Goal: Task Accomplishment & Management: Manage account settings

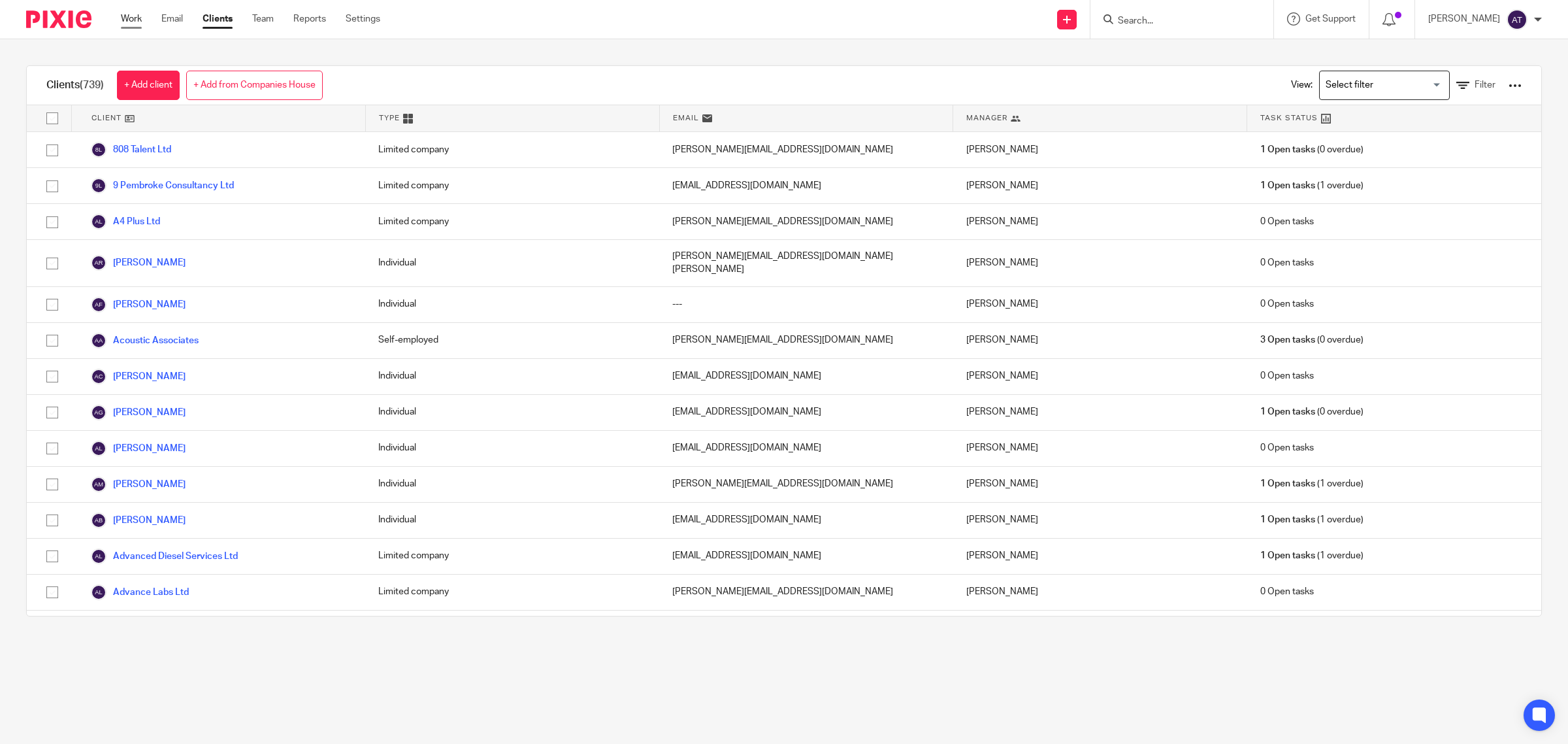
click at [130, 21] on link "Work" at bounding box center [131, 18] width 21 height 13
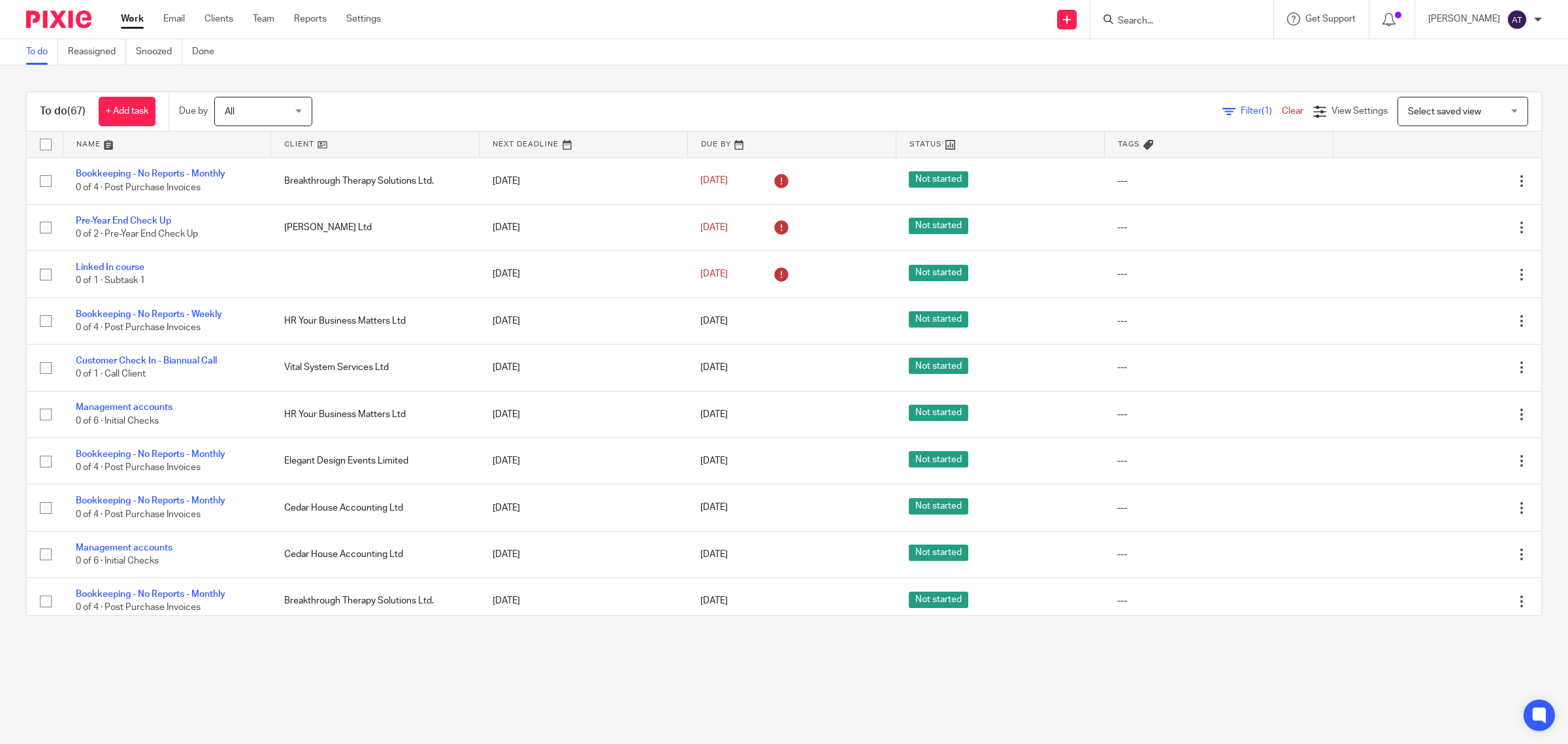
click at [1408, 108] on span "Select saved view" at bounding box center [1445, 112] width 73 height 9
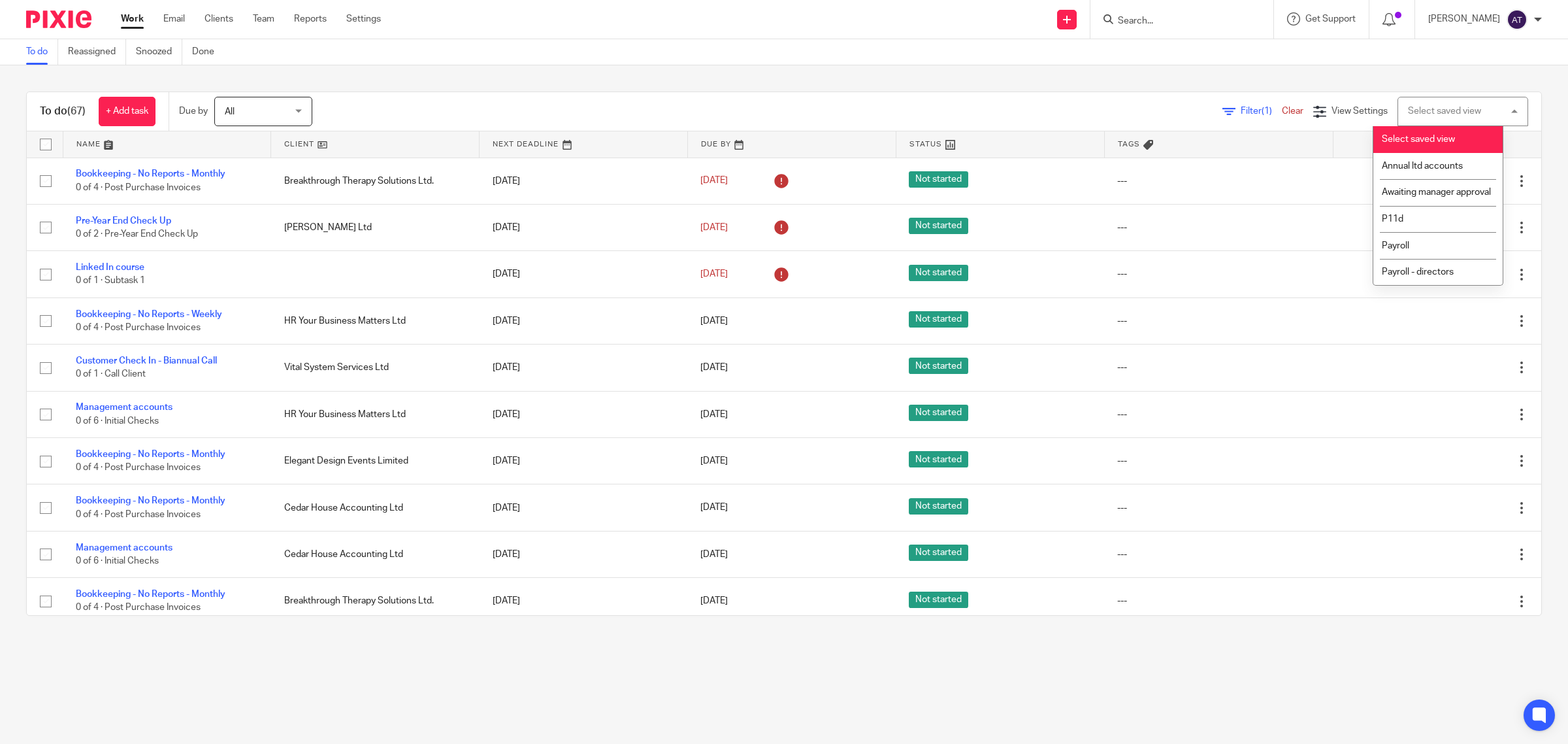
click at [1218, 120] on div "Filter (1) Clear View Settings View Settings (1) Filters Clear Save Manage save…" at bounding box center [938, 112] width 1206 height 30
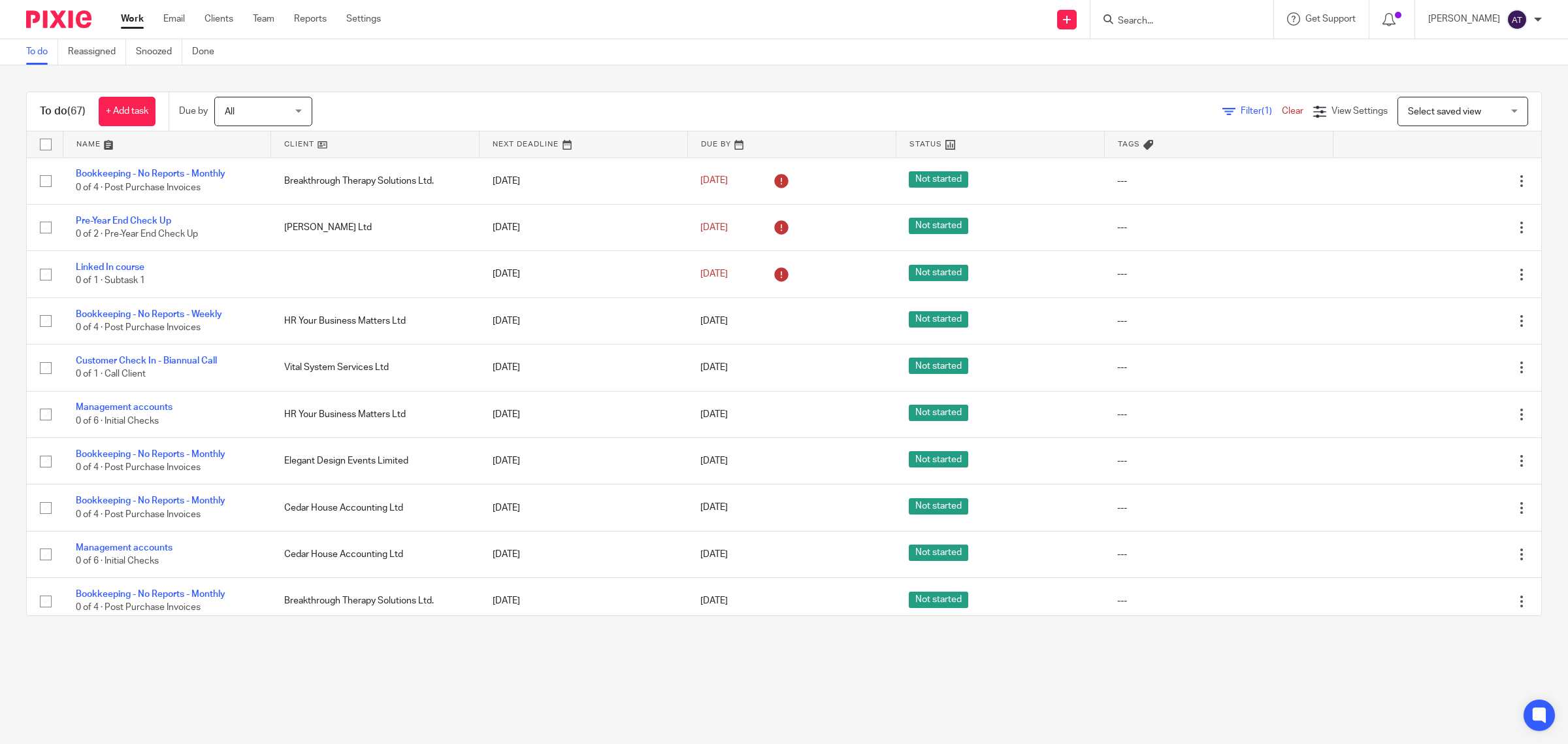
click at [1222, 112] on link "Filter (1)" at bounding box center [1252, 111] width 59 height 9
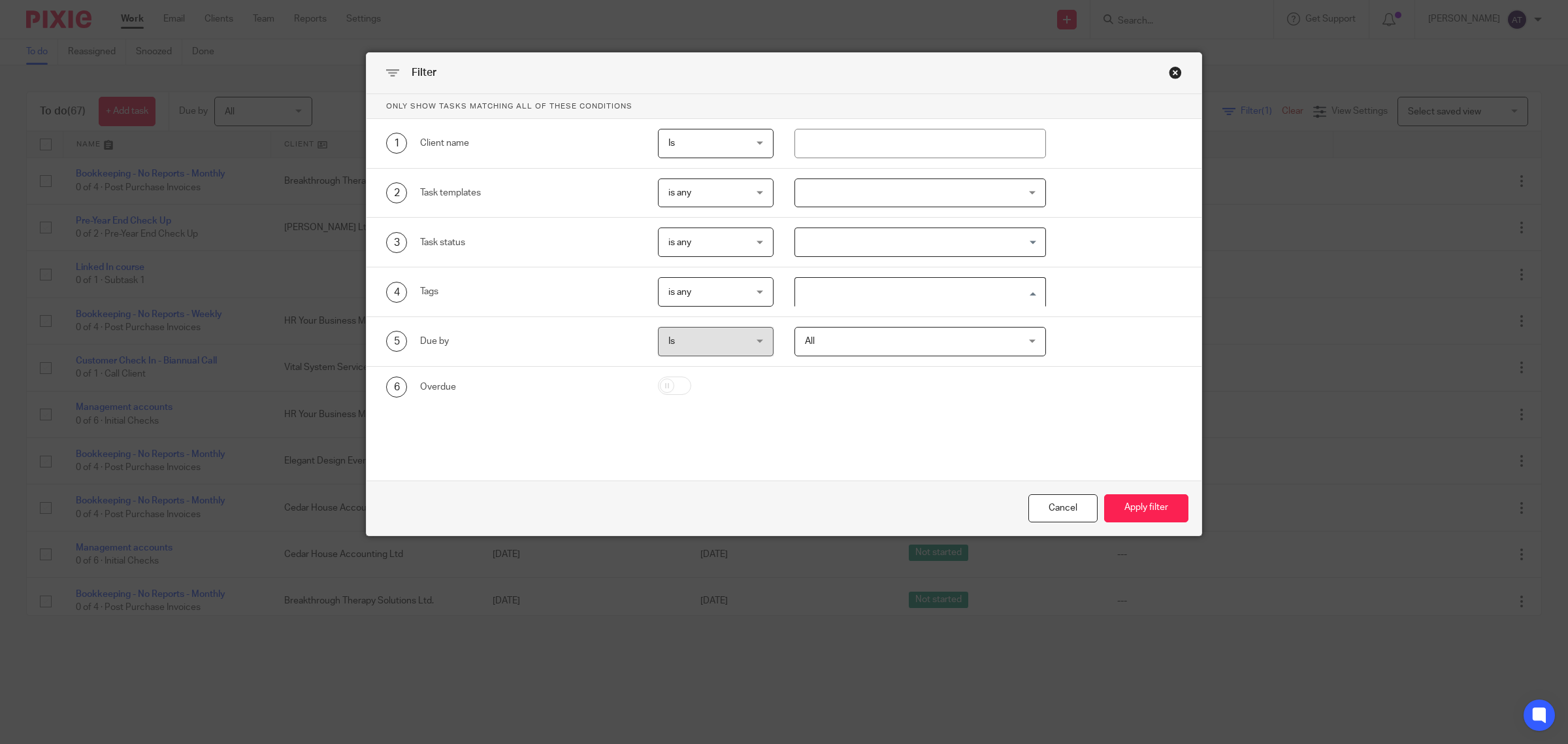
click at [889, 296] on input "Search for option" at bounding box center [917, 292] width 242 height 23
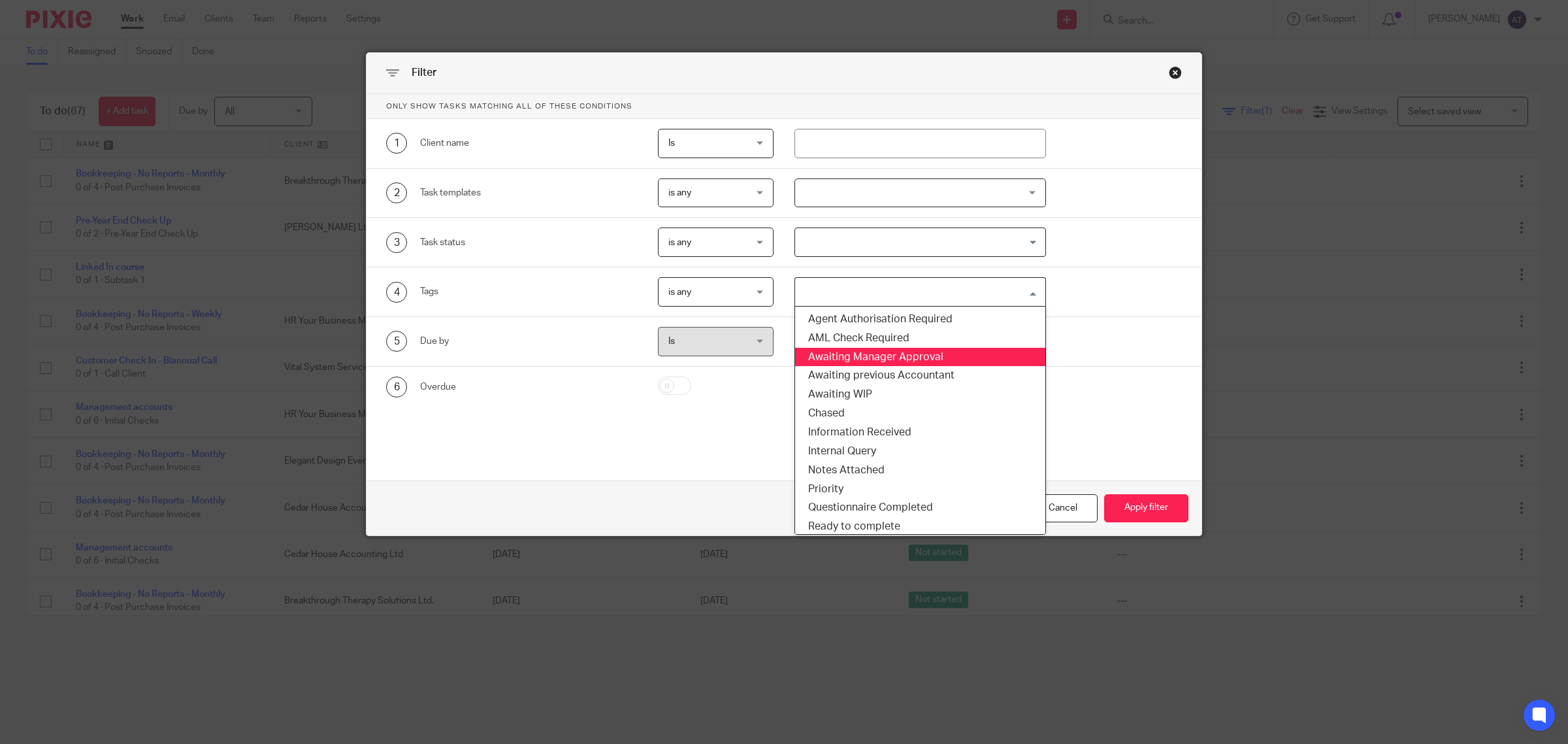
click at [909, 355] on li "Awaiting Manager Approval" at bounding box center [920, 358] width 250 height 19
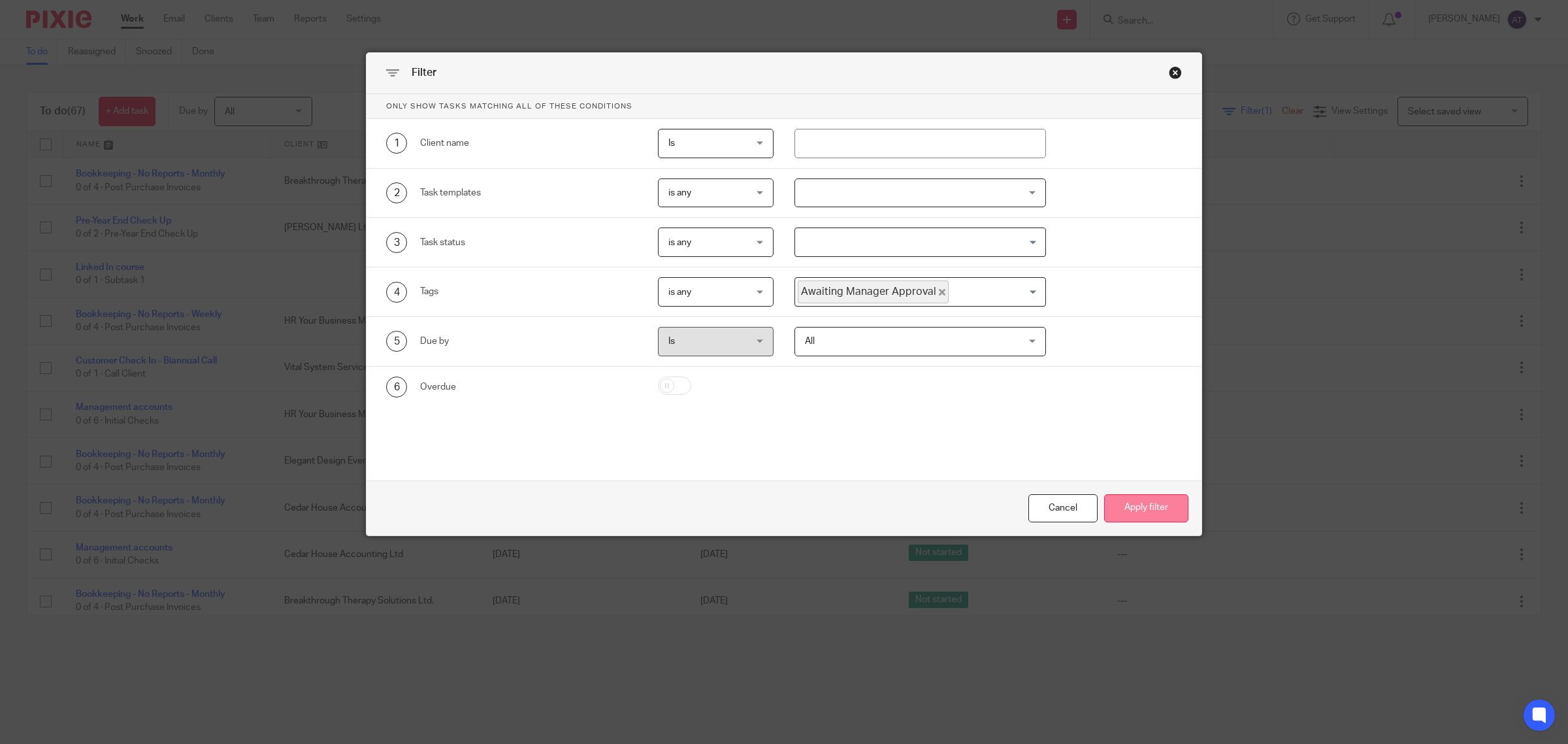
click at [1153, 510] on button "Apply filter" at bounding box center [1146, 508] width 84 height 28
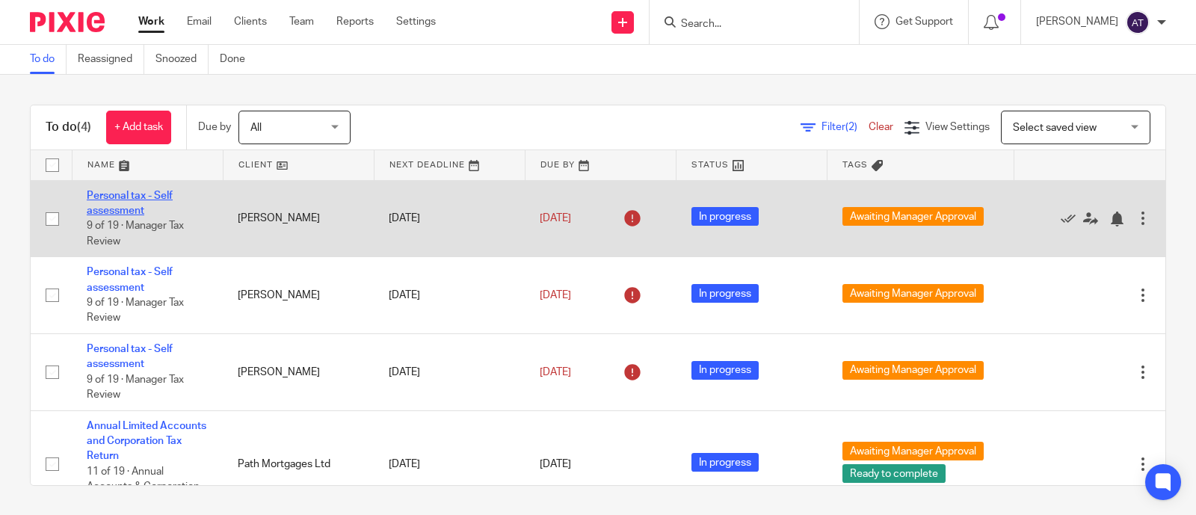
click at [115, 209] on link "Personal tax - Self assessment" at bounding box center [130, 203] width 86 height 25
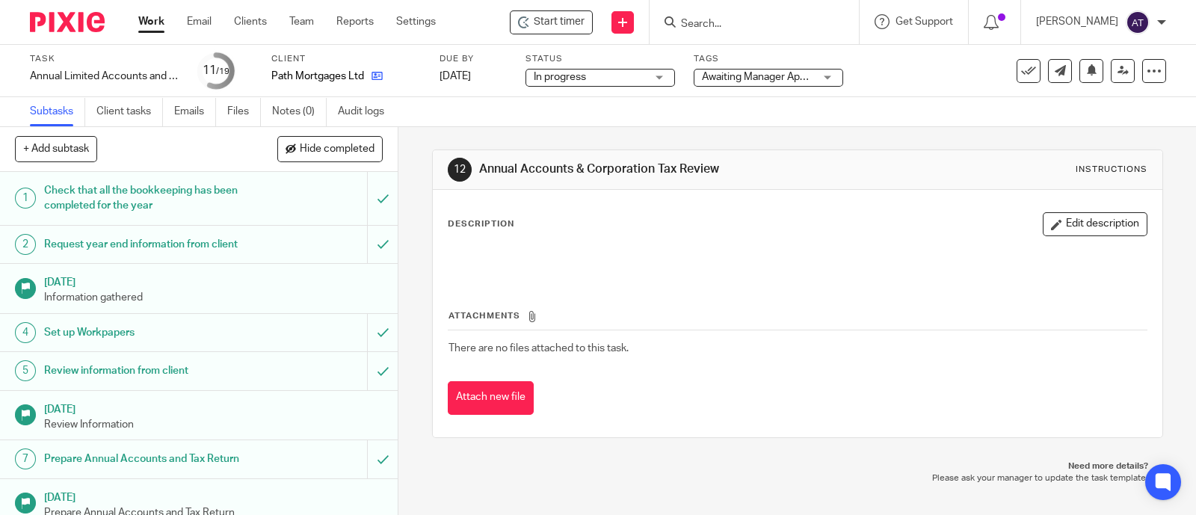
click at [377, 82] on link at bounding box center [373, 76] width 19 height 15
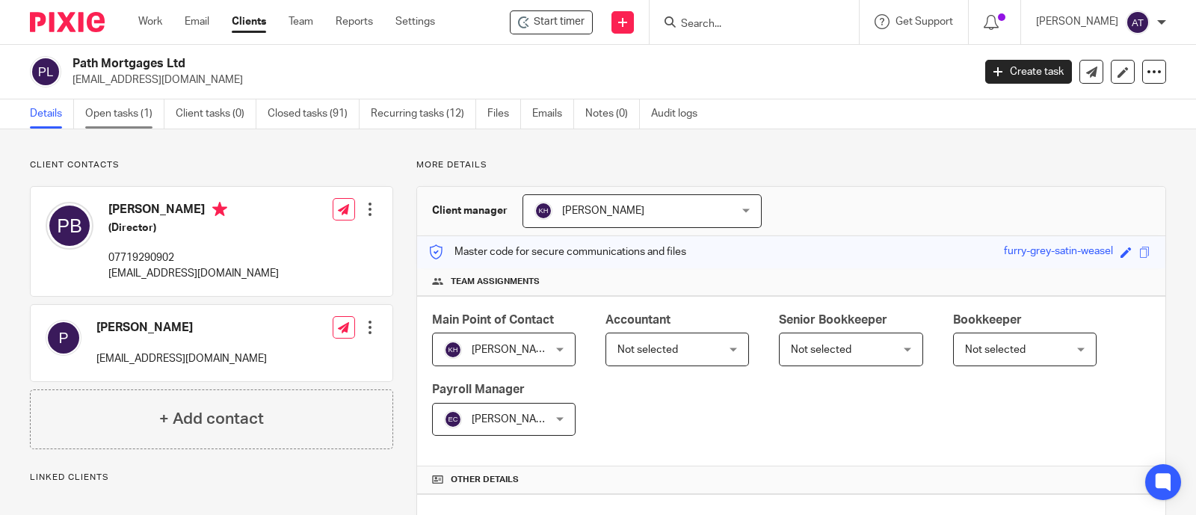
click at [118, 127] on link "Open tasks (1)" at bounding box center [124, 113] width 79 height 29
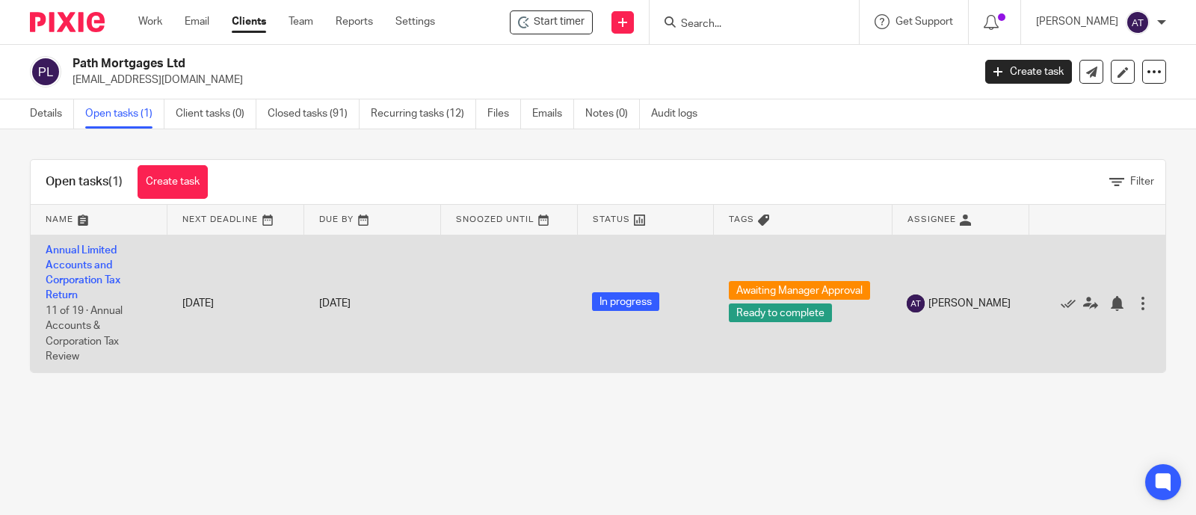
click at [99, 271] on td "Annual Limited Accounts and Corporation Tax Return 11 of 19 · Annual Accounts &…" at bounding box center [99, 304] width 137 height 138
click at [90, 267] on link "Annual Limited Accounts and Corporation Tax Return" at bounding box center [83, 273] width 75 height 56
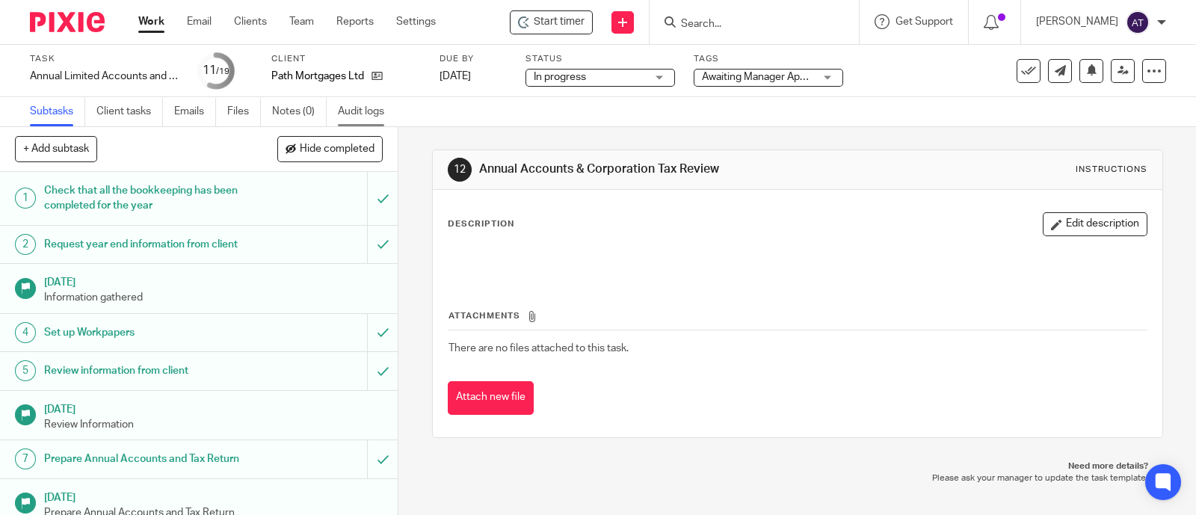
click at [360, 106] on link "Audit logs" at bounding box center [367, 111] width 58 height 29
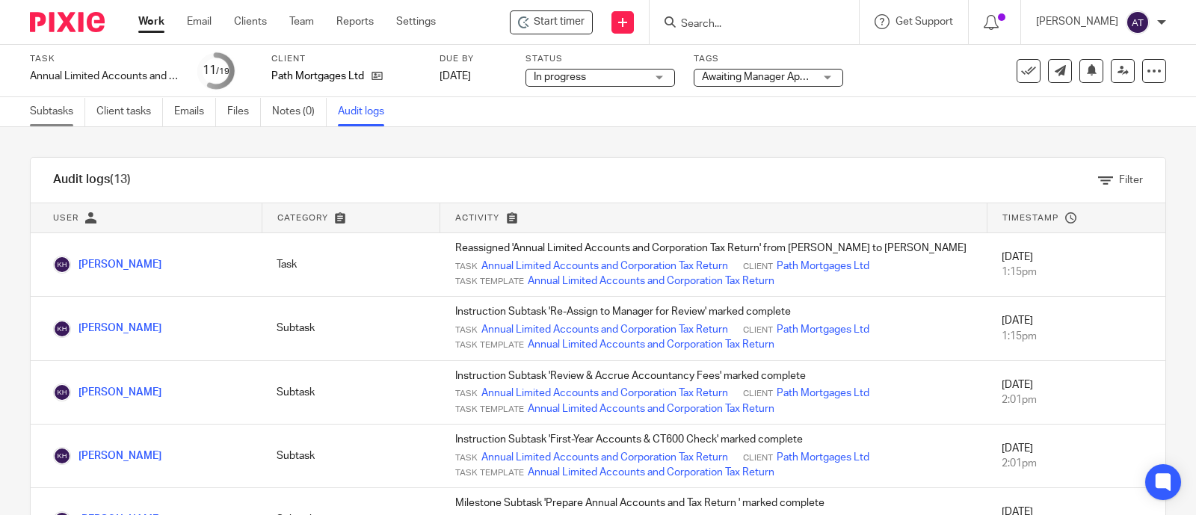
click at [50, 109] on link "Subtasks" at bounding box center [57, 111] width 55 height 29
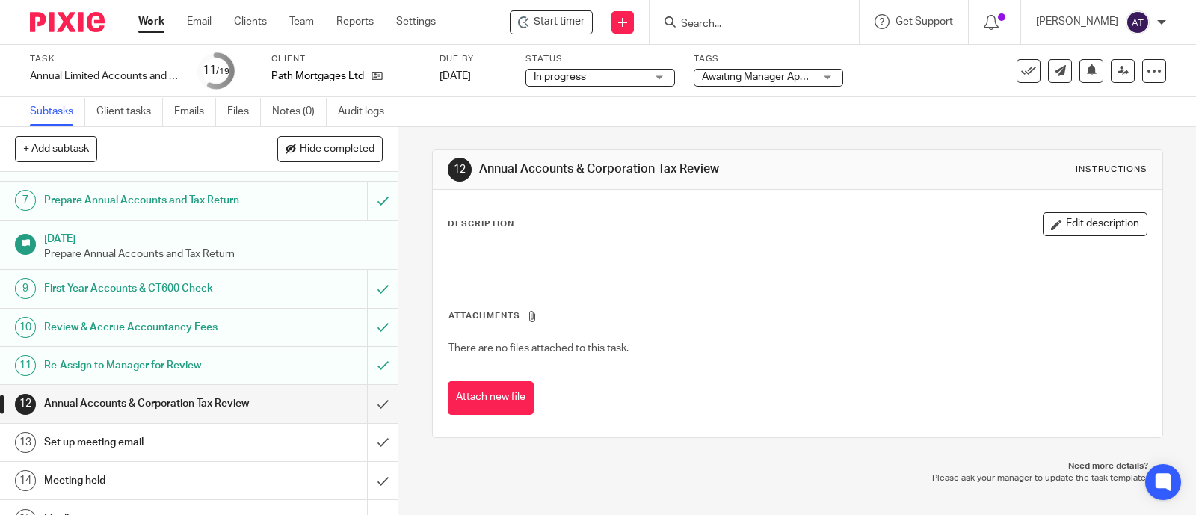
scroll to position [280, 0]
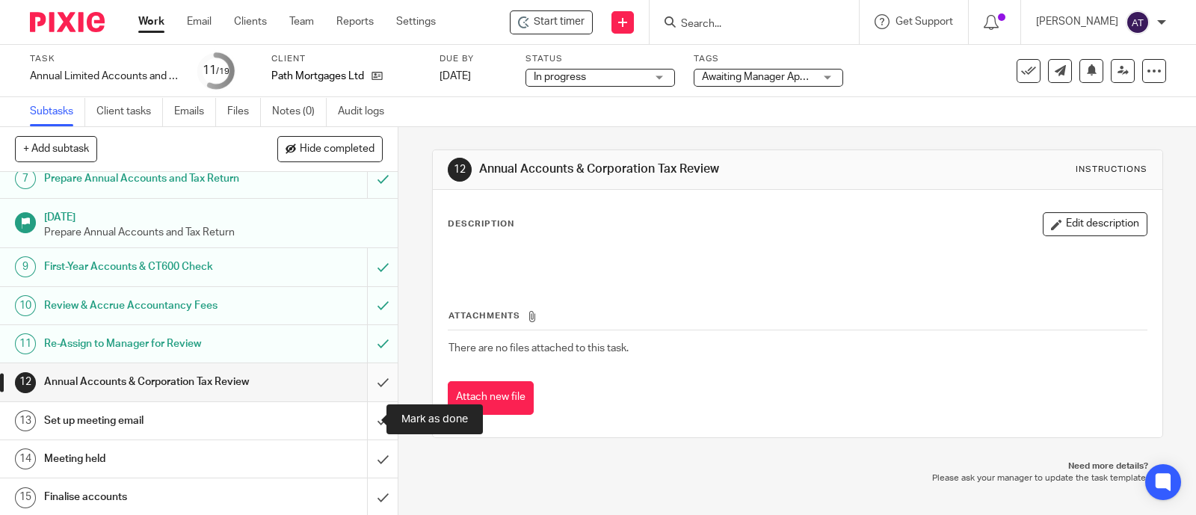
click at [355, 401] on input "submit" at bounding box center [199, 381] width 398 height 37
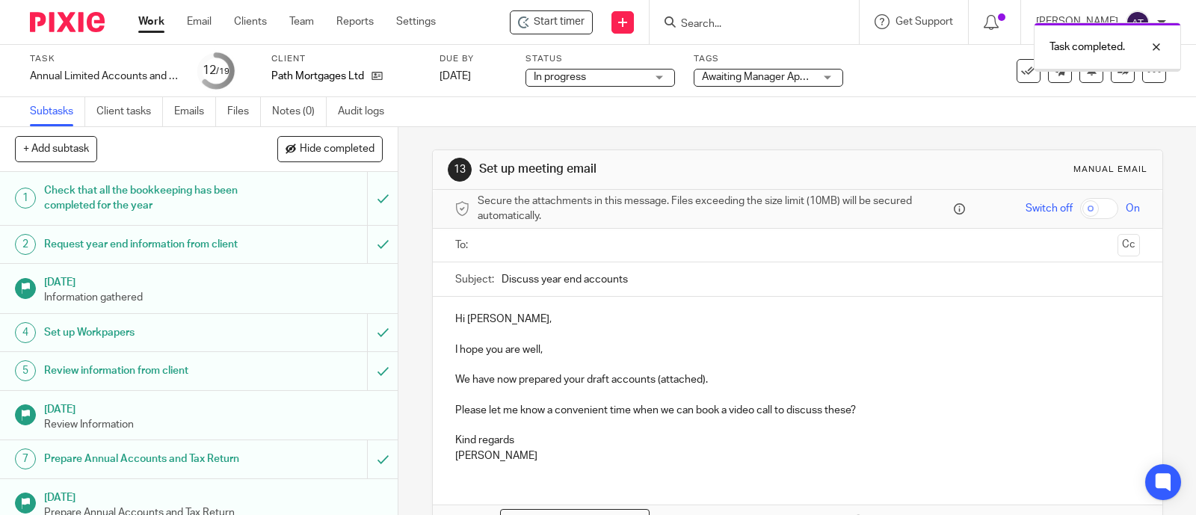
click at [1114, 79] on link at bounding box center [1123, 71] width 24 height 24
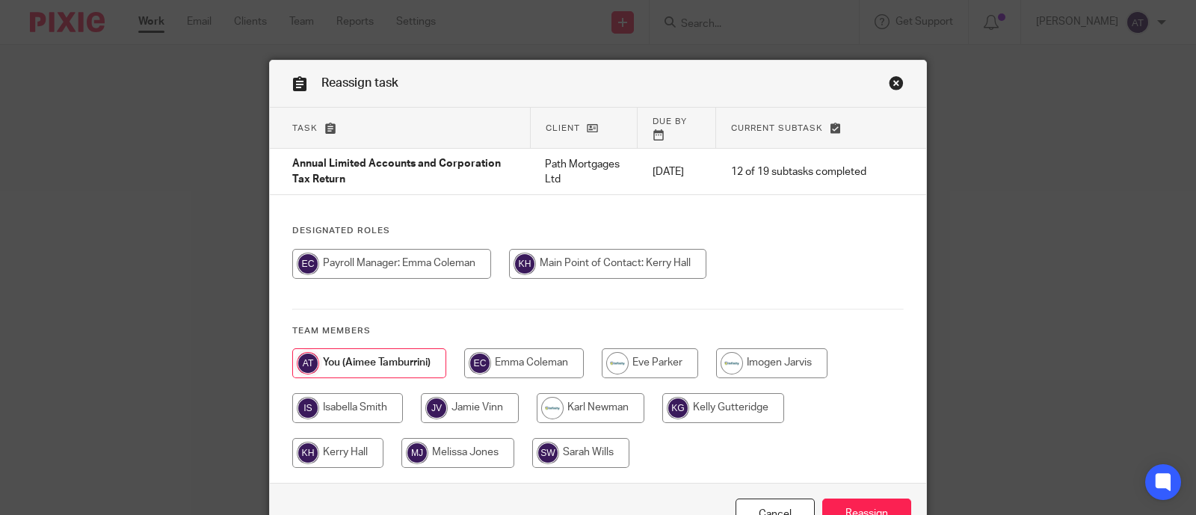
click at [641, 249] on input "radio" at bounding box center [607, 264] width 197 height 30
radio input "true"
click at [884, 501] on input "Reassign" at bounding box center [866, 515] width 89 height 32
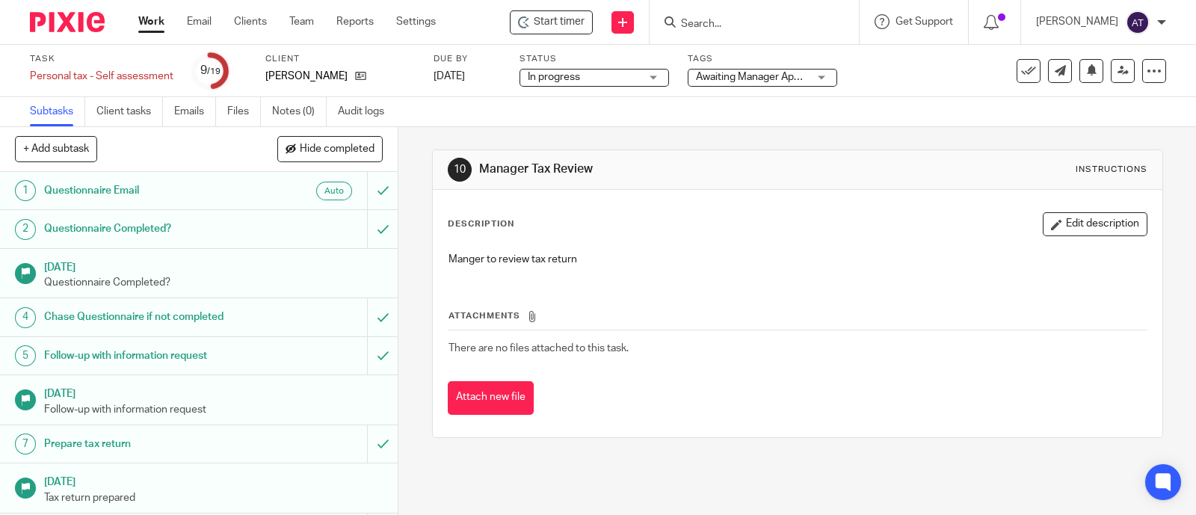
scroll to position [186, 0]
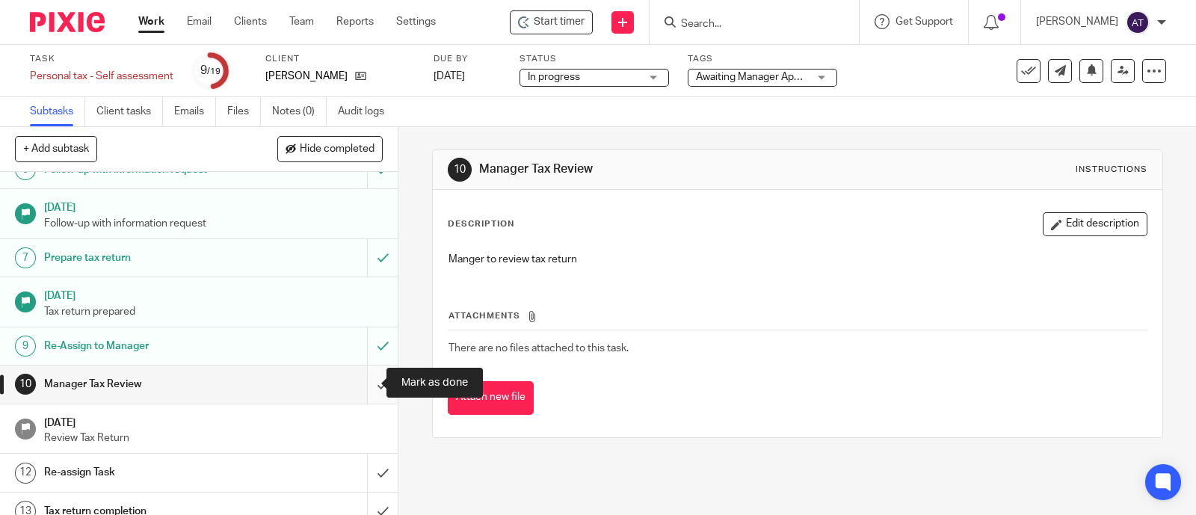
click at [360, 383] on input "submit" at bounding box center [199, 383] width 398 height 37
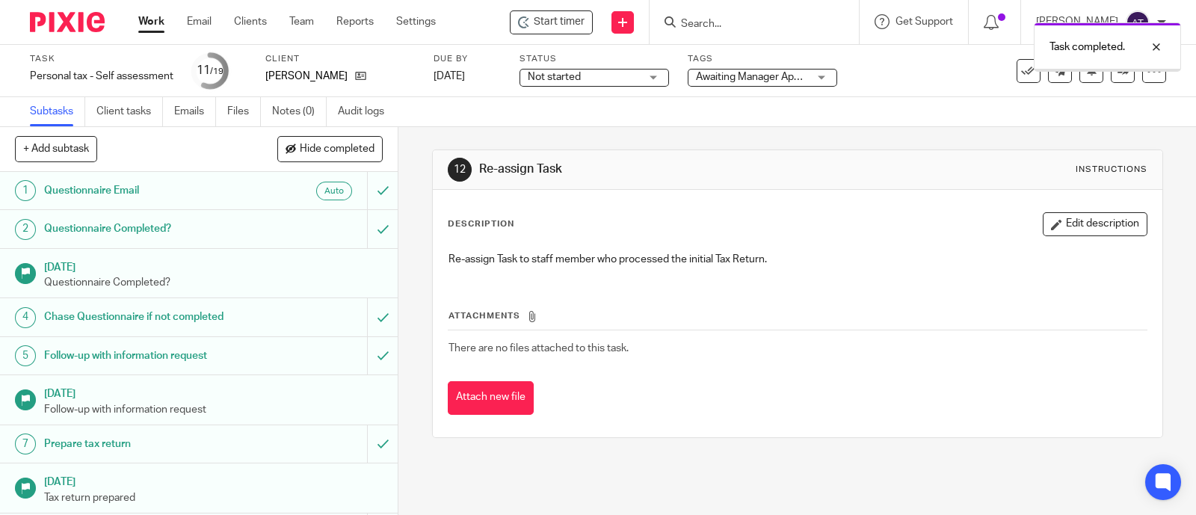
click at [744, 78] on span "Awaiting Manager Approval" at bounding box center [759, 77] width 126 height 10
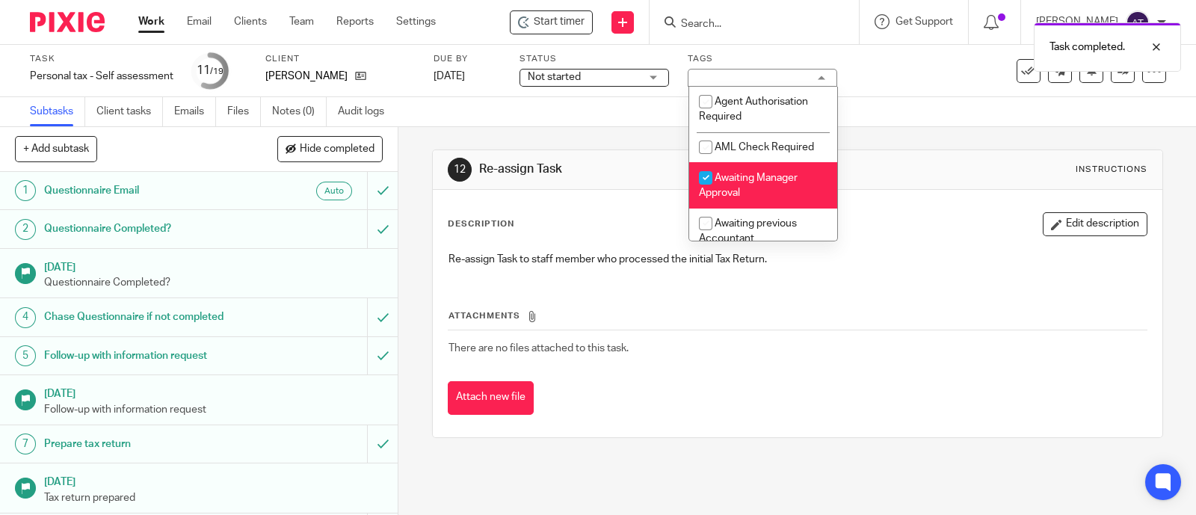
click at [747, 186] on li "Awaiting Manager Approval" at bounding box center [763, 185] width 148 height 46
checkbox input "false"
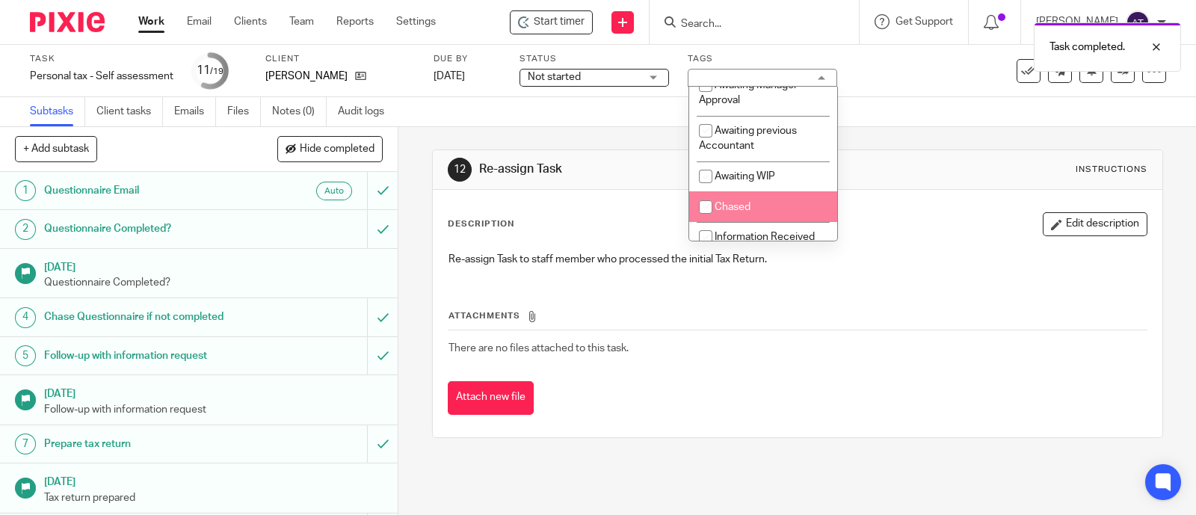
scroll to position [186, 0]
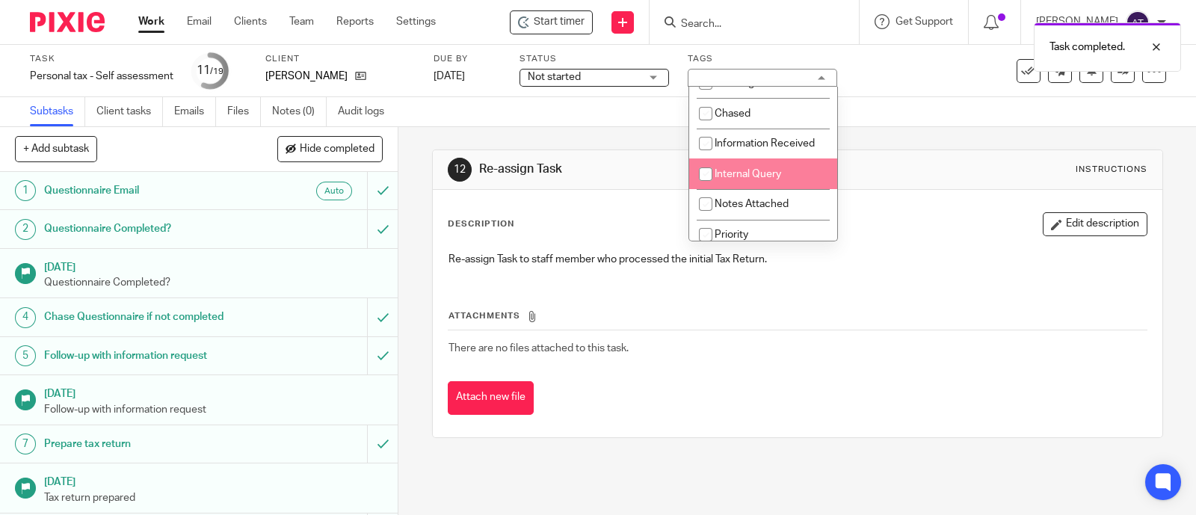
click at [770, 179] on span "Internal Query" at bounding box center [748, 174] width 67 height 10
checkbox input "true"
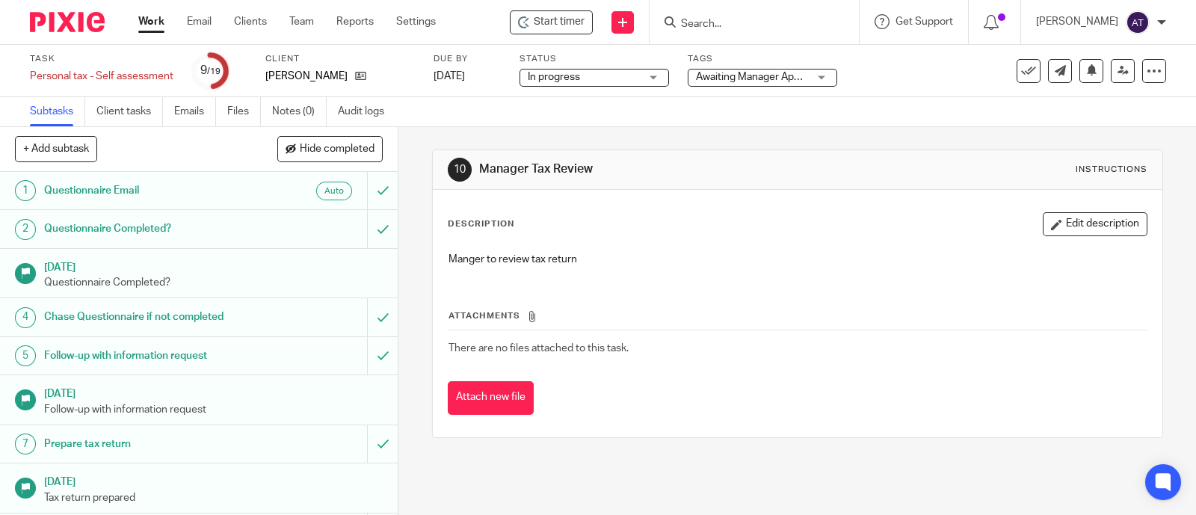
click at [729, 82] on span "Awaiting Manager Approval" at bounding box center [752, 78] width 112 height 16
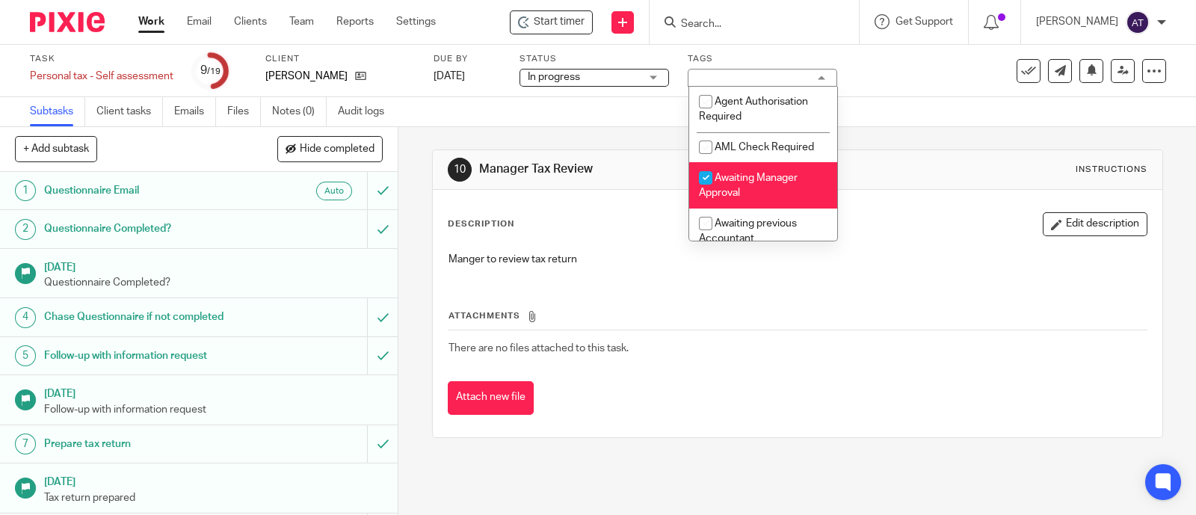
click at [750, 184] on li "Awaiting Manager Approval" at bounding box center [763, 185] width 148 height 46
checkbox input "false"
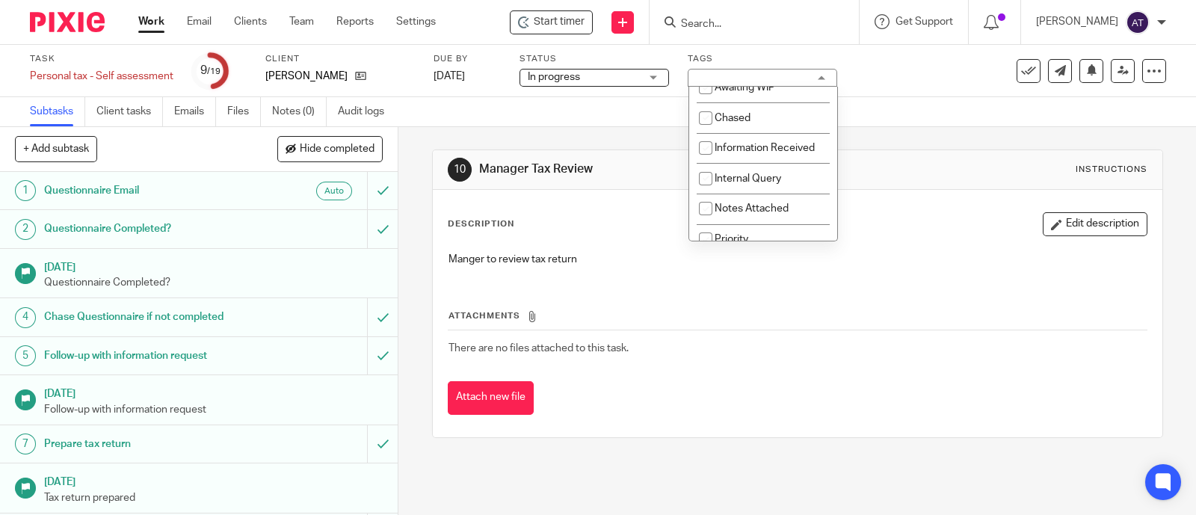
scroll to position [186, 0]
click at [762, 179] on span "Internal Query" at bounding box center [748, 174] width 67 height 10
checkbox input "true"
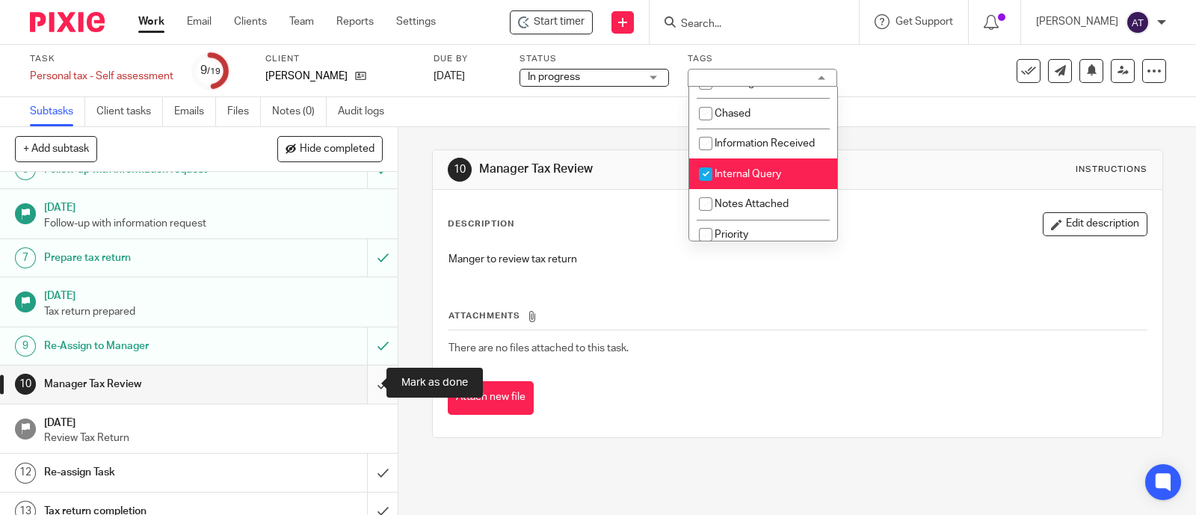
click at [358, 381] on input "submit" at bounding box center [199, 383] width 398 height 37
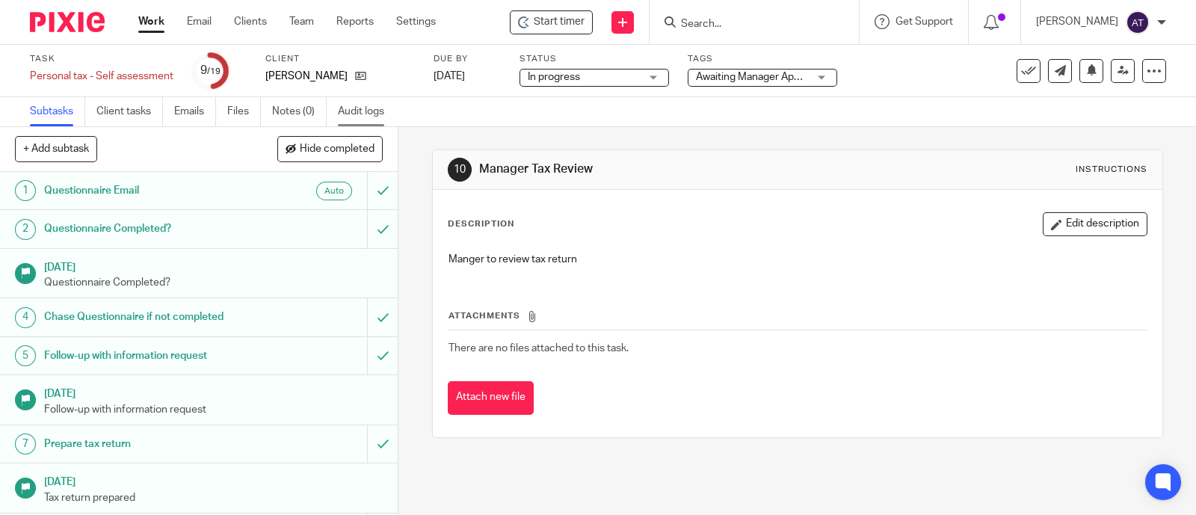
click at [368, 120] on link "Audit logs" at bounding box center [367, 111] width 58 height 29
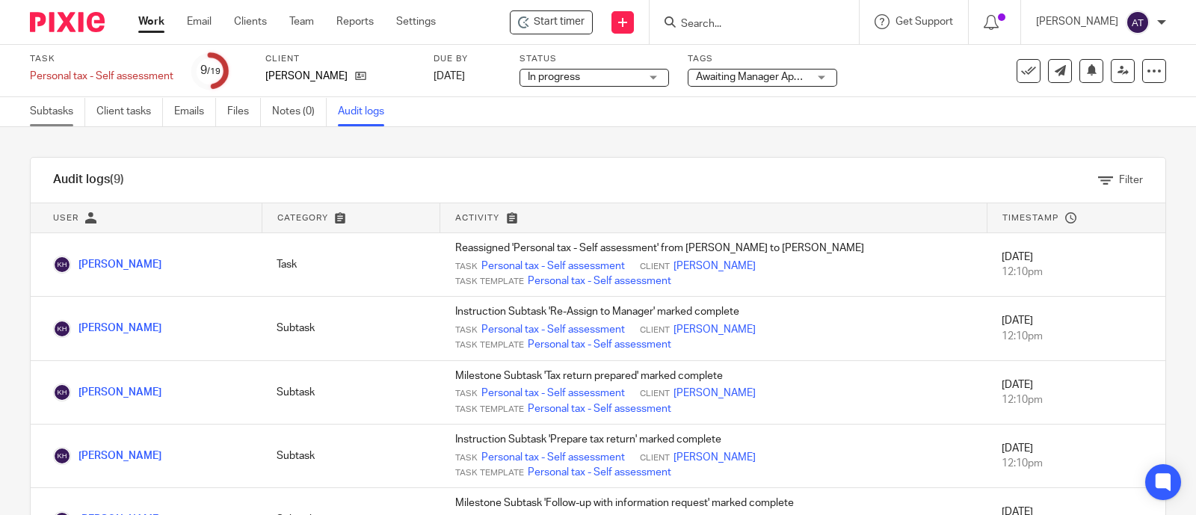
click at [35, 115] on link "Subtasks" at bounding box center [57, 111] width 55 height 29
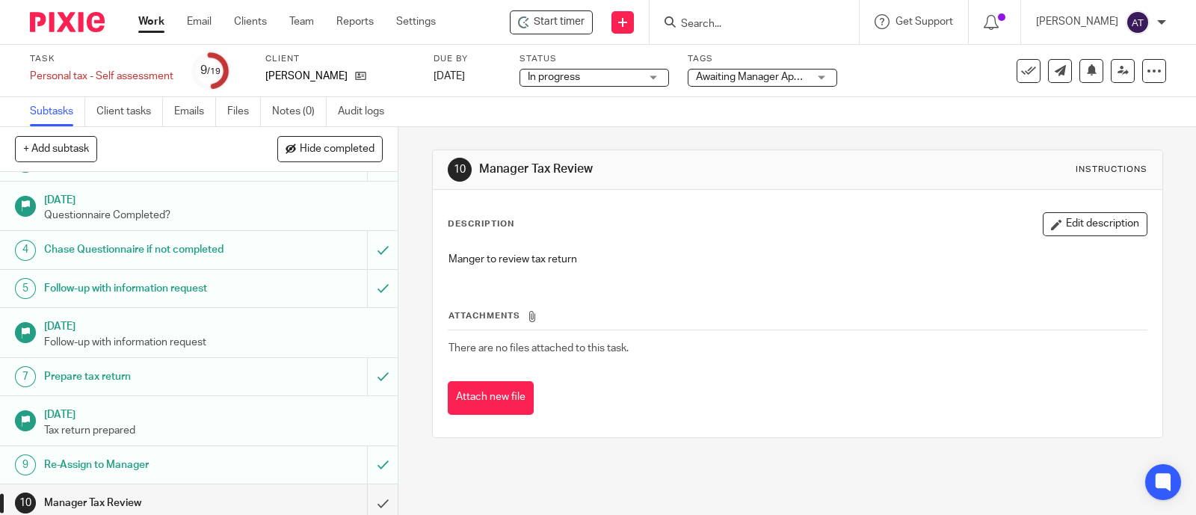
scroll to position [186, 0]
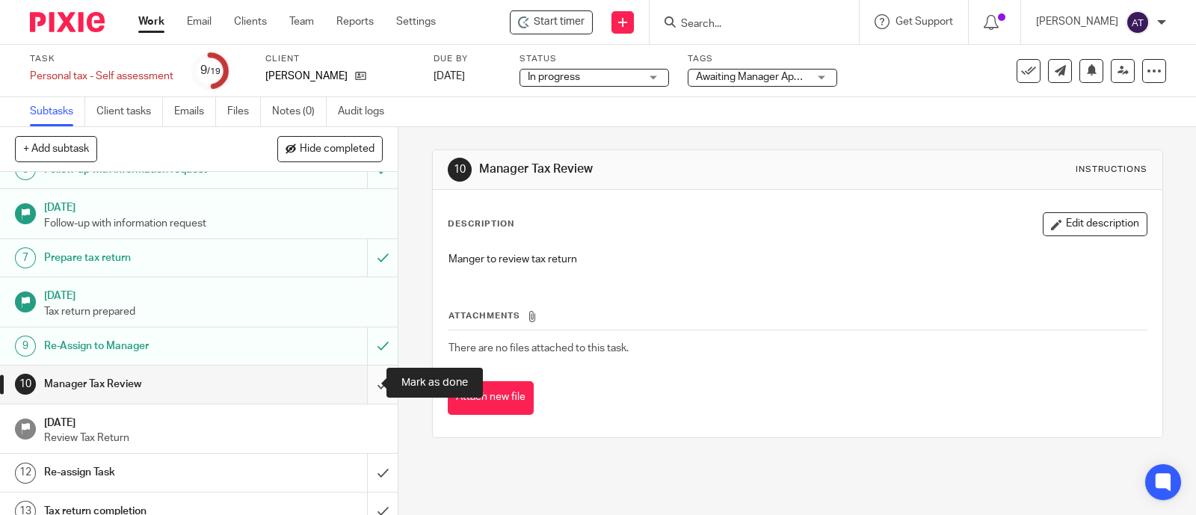
click at [370, 385] on input "submit" at bounding box center [199, 383] width 398 height 37
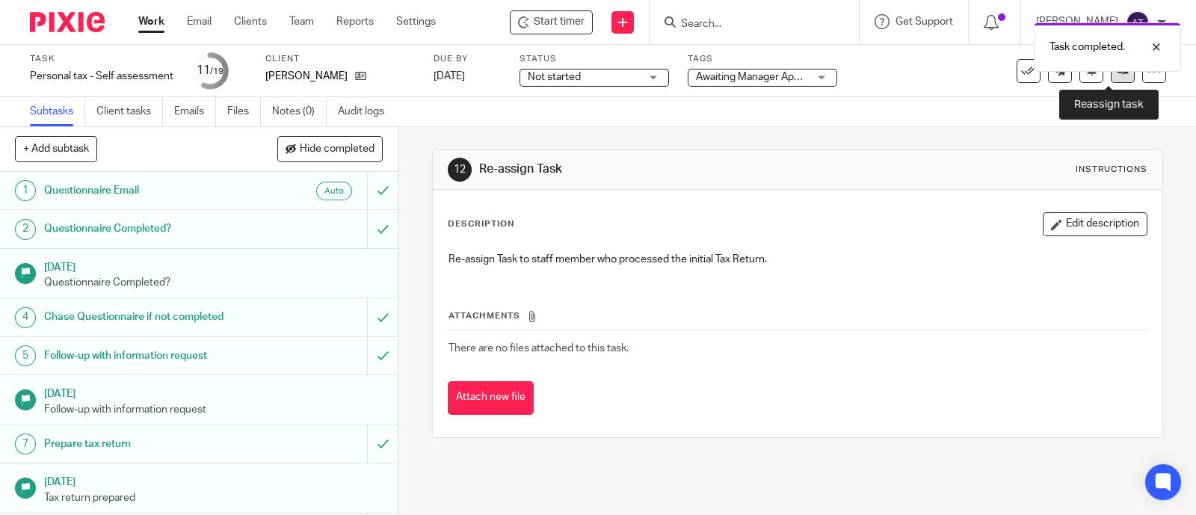
click at [1117, 72] on icon at bounding box center [1122, 70] width 11 height 11
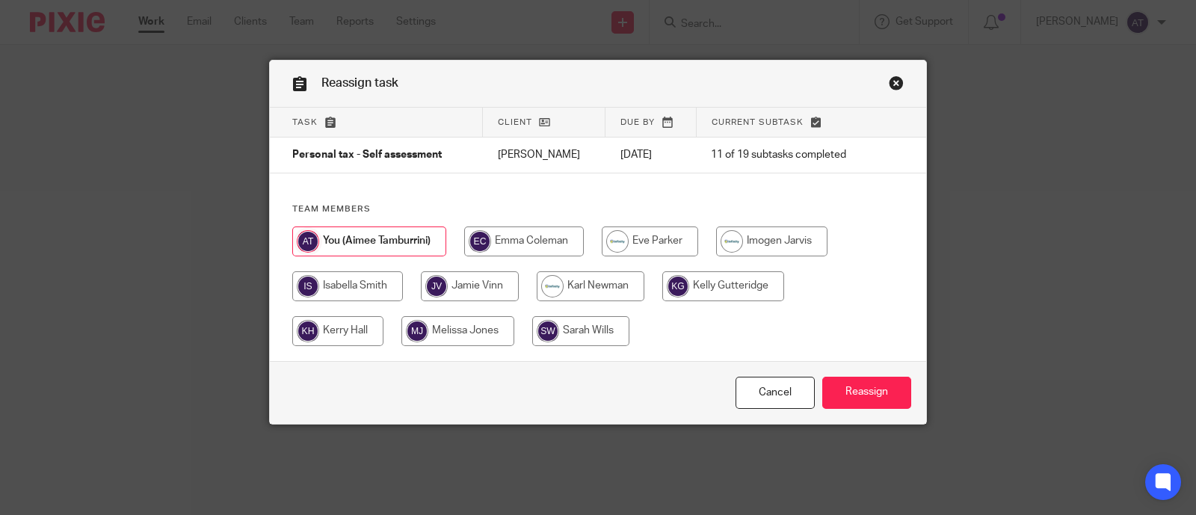
click at [350, 333] on input "radio" at bounding box center [337, 331] width 91 height 30
radio input "true"
click at [871, 392] on input "Reassign" at bounding box center [866, 393] width 89 height 32
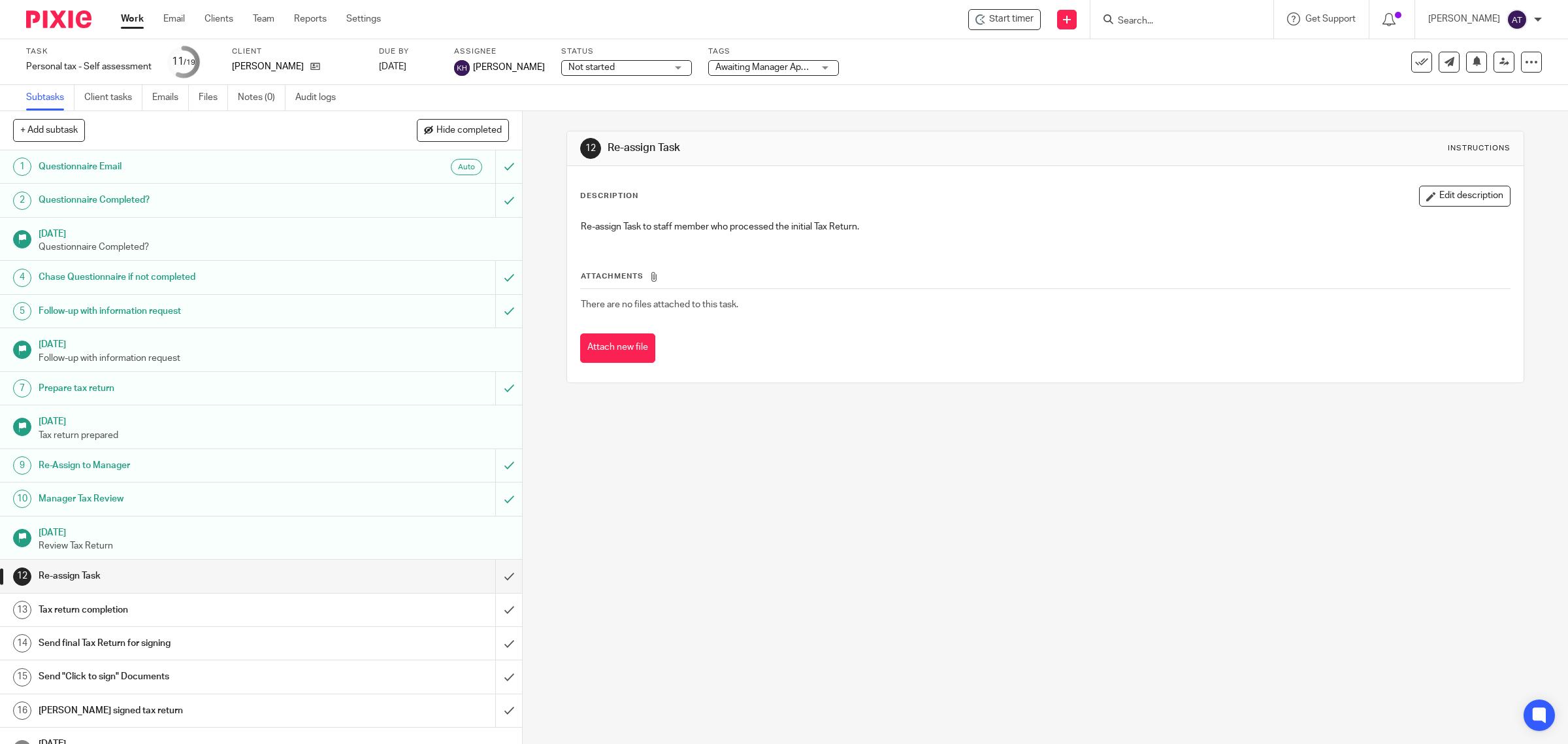
click at [125, 23] on link "Work" at bounding box center [132, 18] width 23 height 13
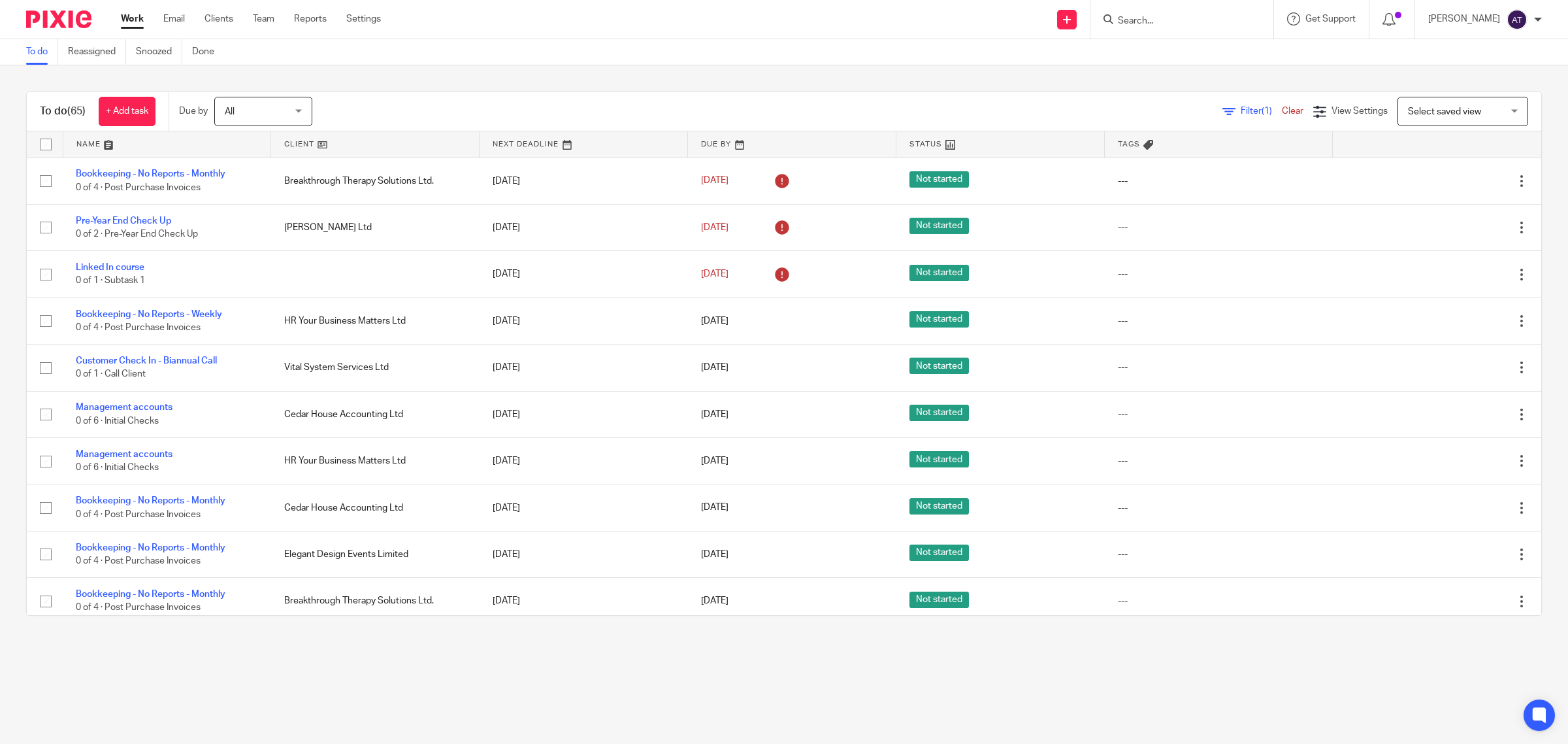
click at [1131, 14] on form at bounding box center [1185, 19] width 139 height 17
click at [1128, 20] on input "Search" at bounding box center [1175, 21] width 118 height 11
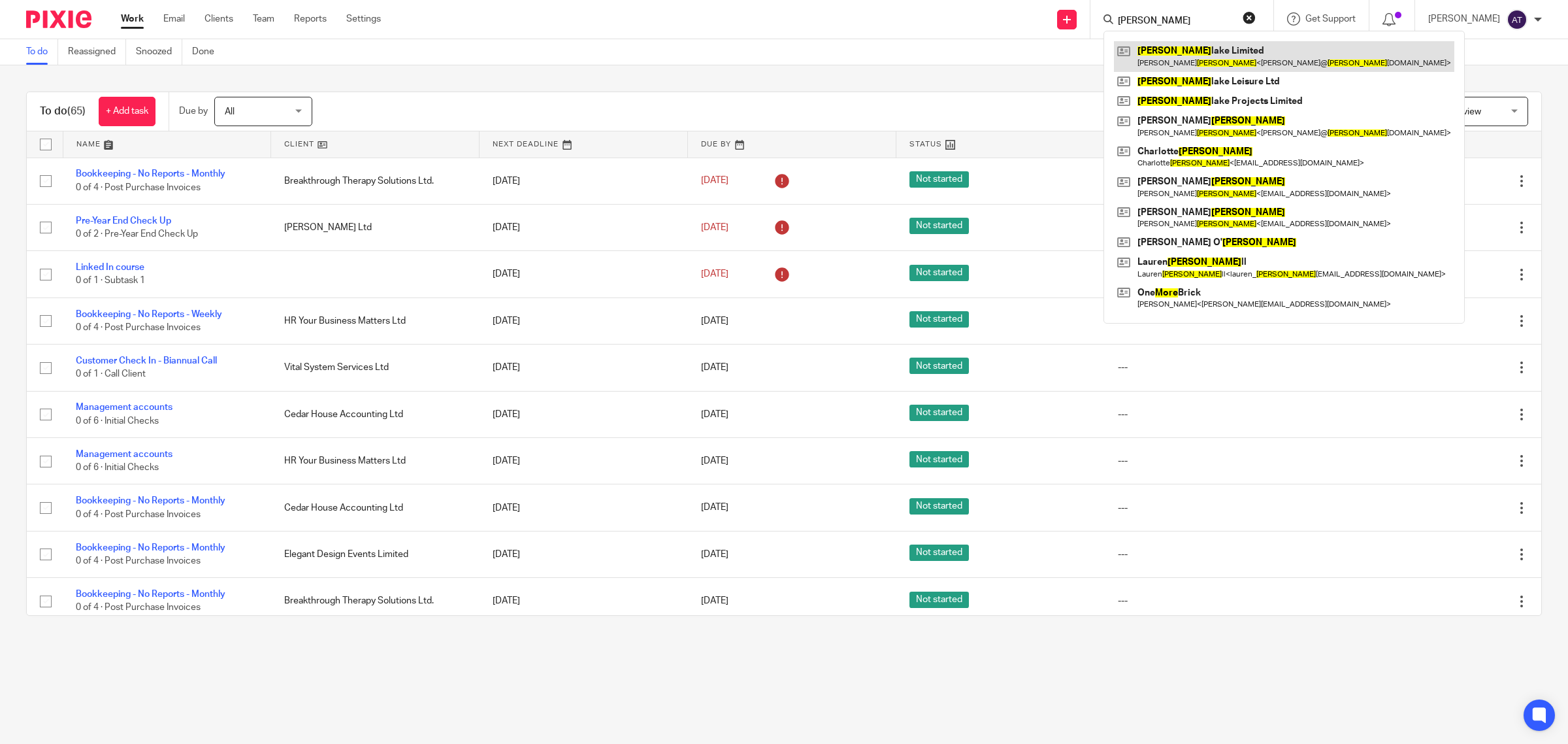
type input "moore"
click at [1204, 66] on link at bounding box center [1283, 56] width 340 height 30
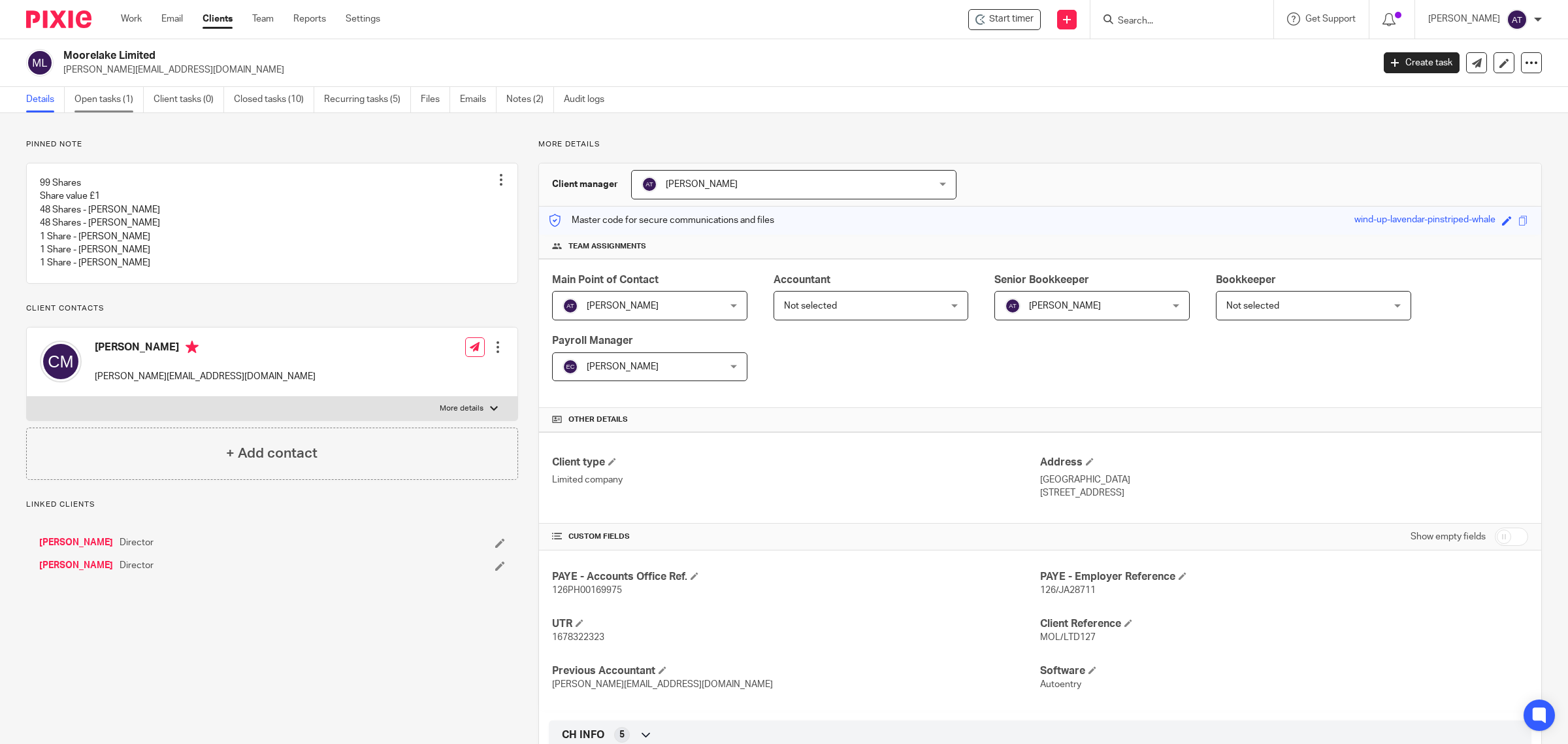
click at [113, 107] on link "Open tasks (1)" at bounding box center [108, 99] width 69 height 25
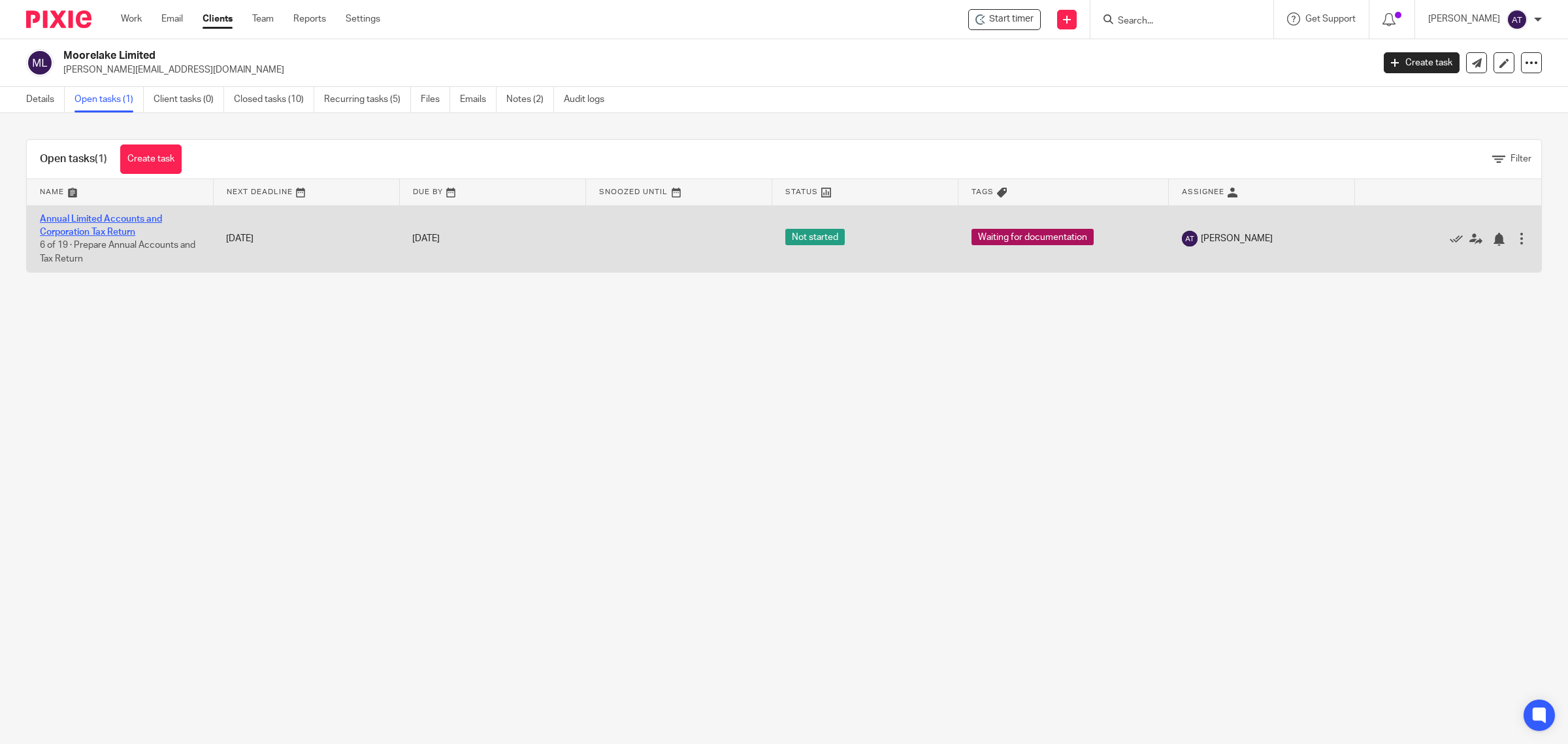
click at [123, 230] on link "Annual Limited Accounts and Corporation Tax Return" at bounding box center [101, 225] width 122 height 22
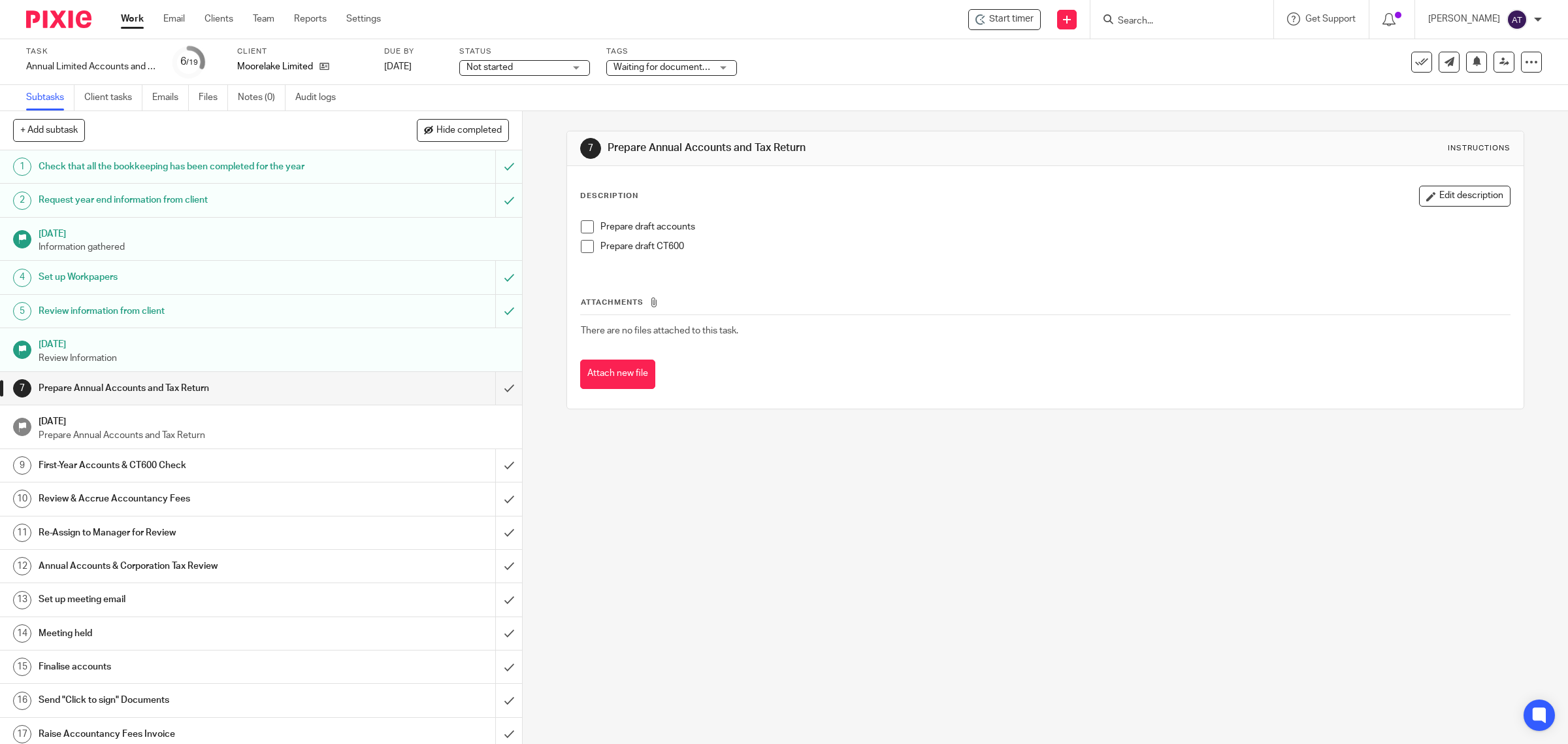
click at [557, 69] on span "Not started" at bounding box center [516, 68] width 98 height 14
click at [542, 115] on li "In progress" at bounding box center [524, 115] width 129 height 27
click at [692, 64] on span "Waiting for documentation" at bounding box center [668, 67] width 109 height 9
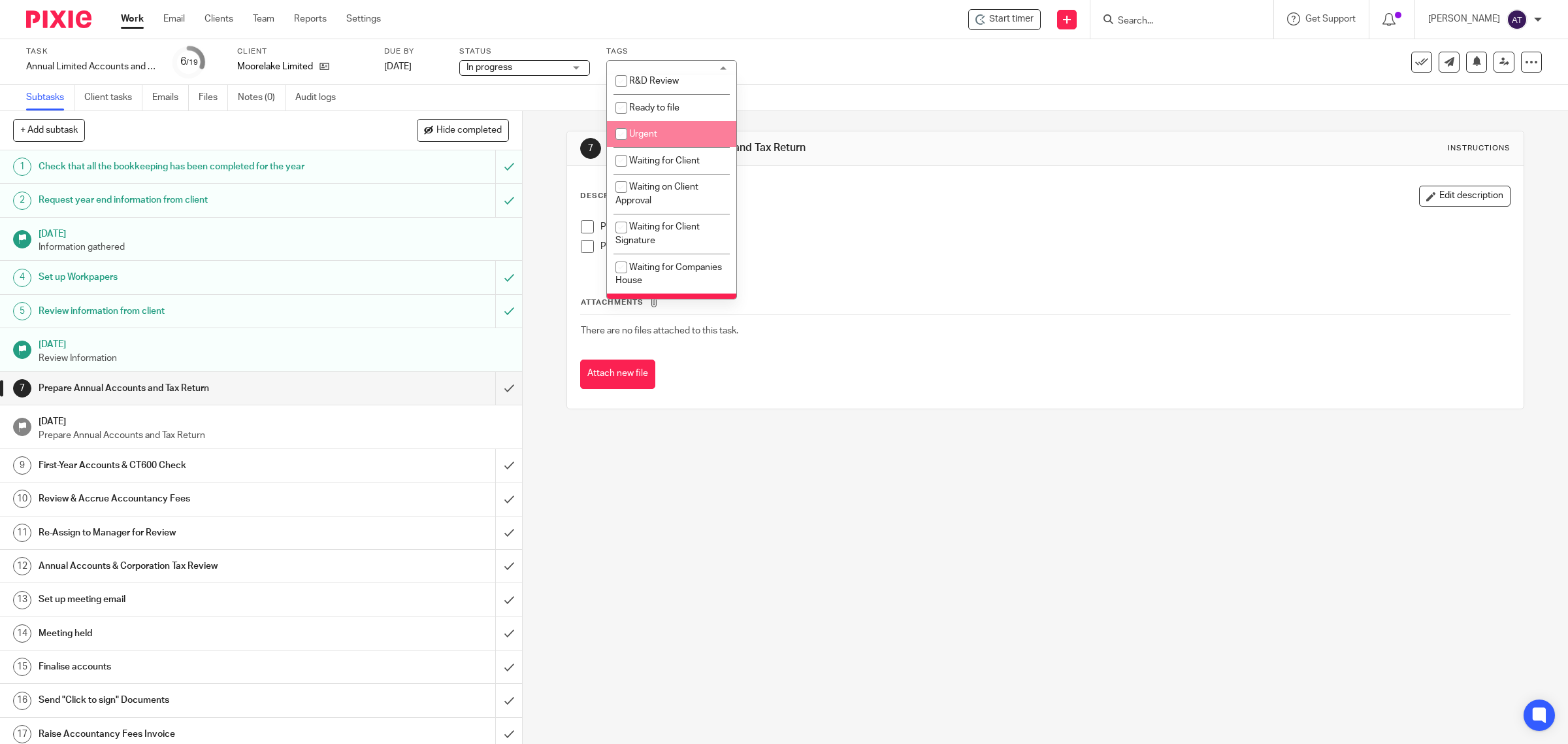
scroll to position [408, 0]
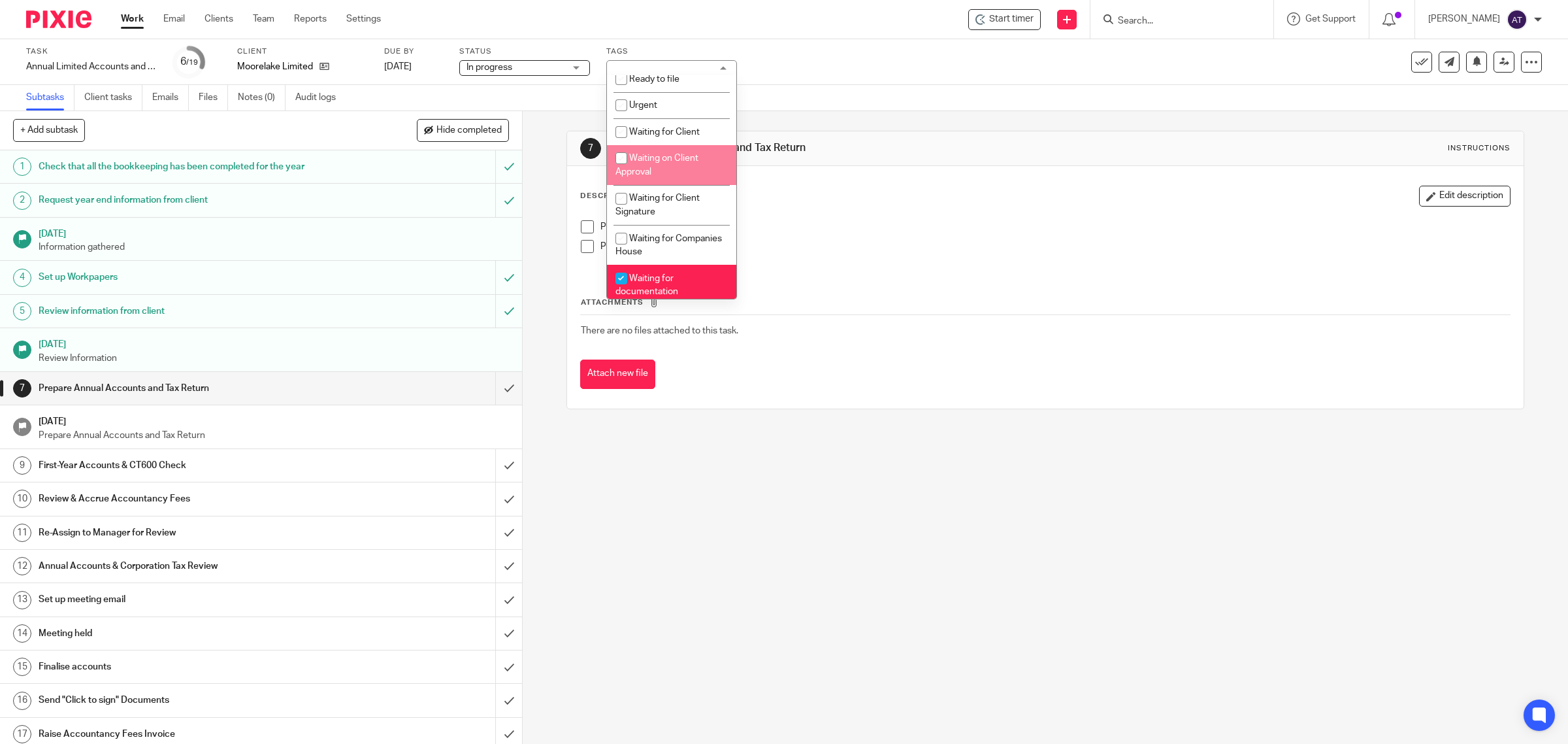
click at [671, 185] on li "Waiting on Client Approval" at bounding box center [671, 165] width 129 height 40
checkbox input "true"
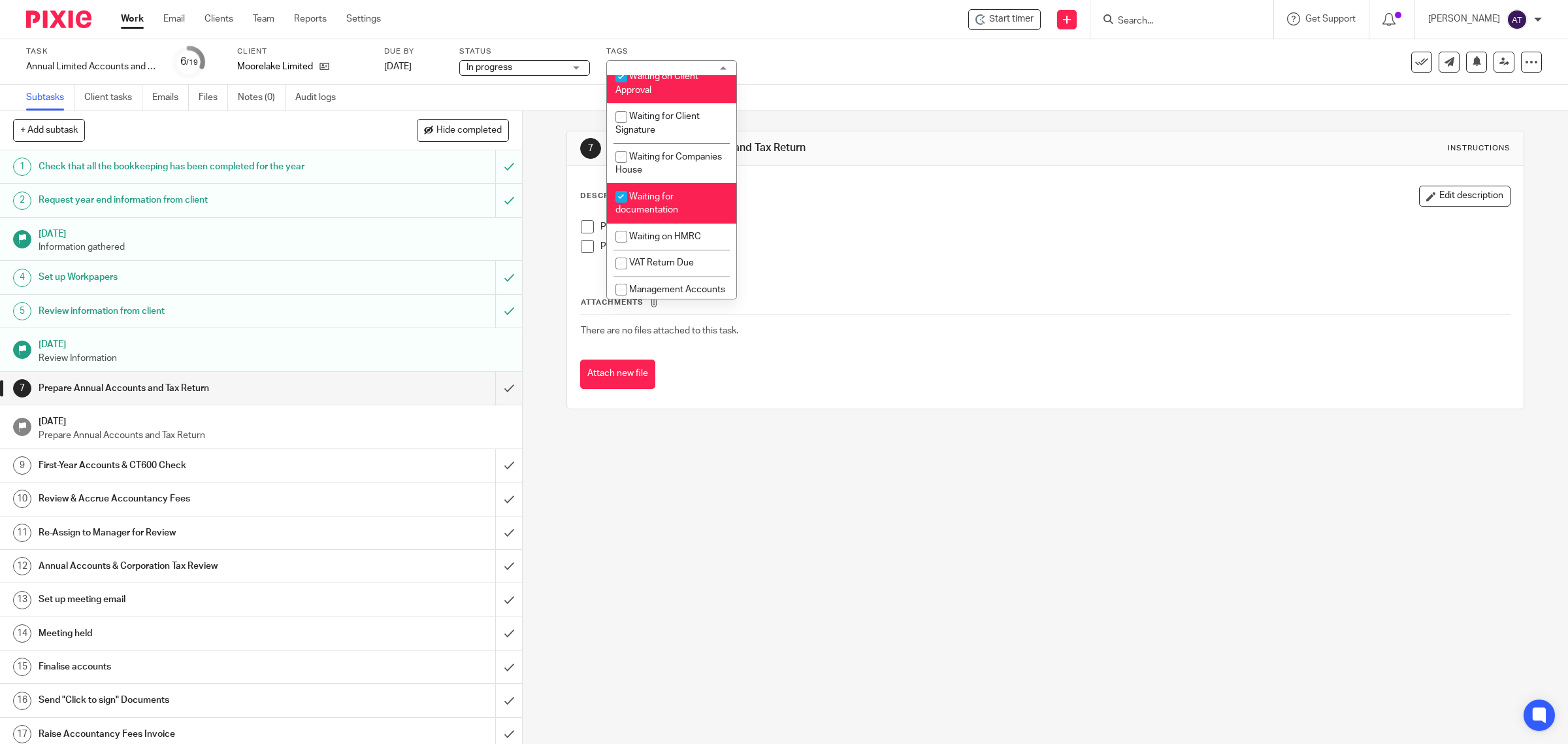
click at [677, 219] on li "Waiting for documentation" at bounding box center [671, 203] width 129 height 40
checkbox input "false"
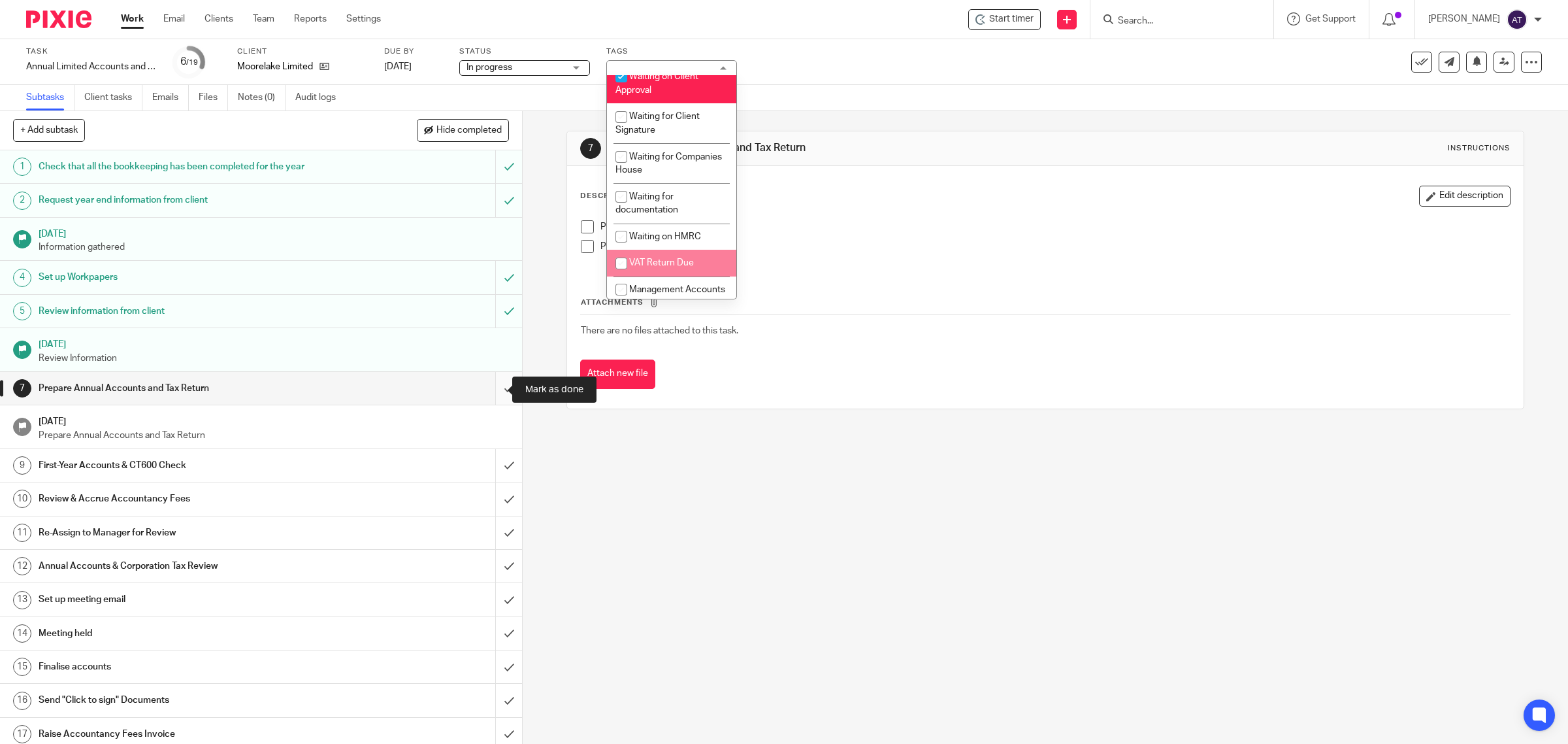
click at [495, 393] on input "submit" at bounding box center [260, 387] width 522 height 32
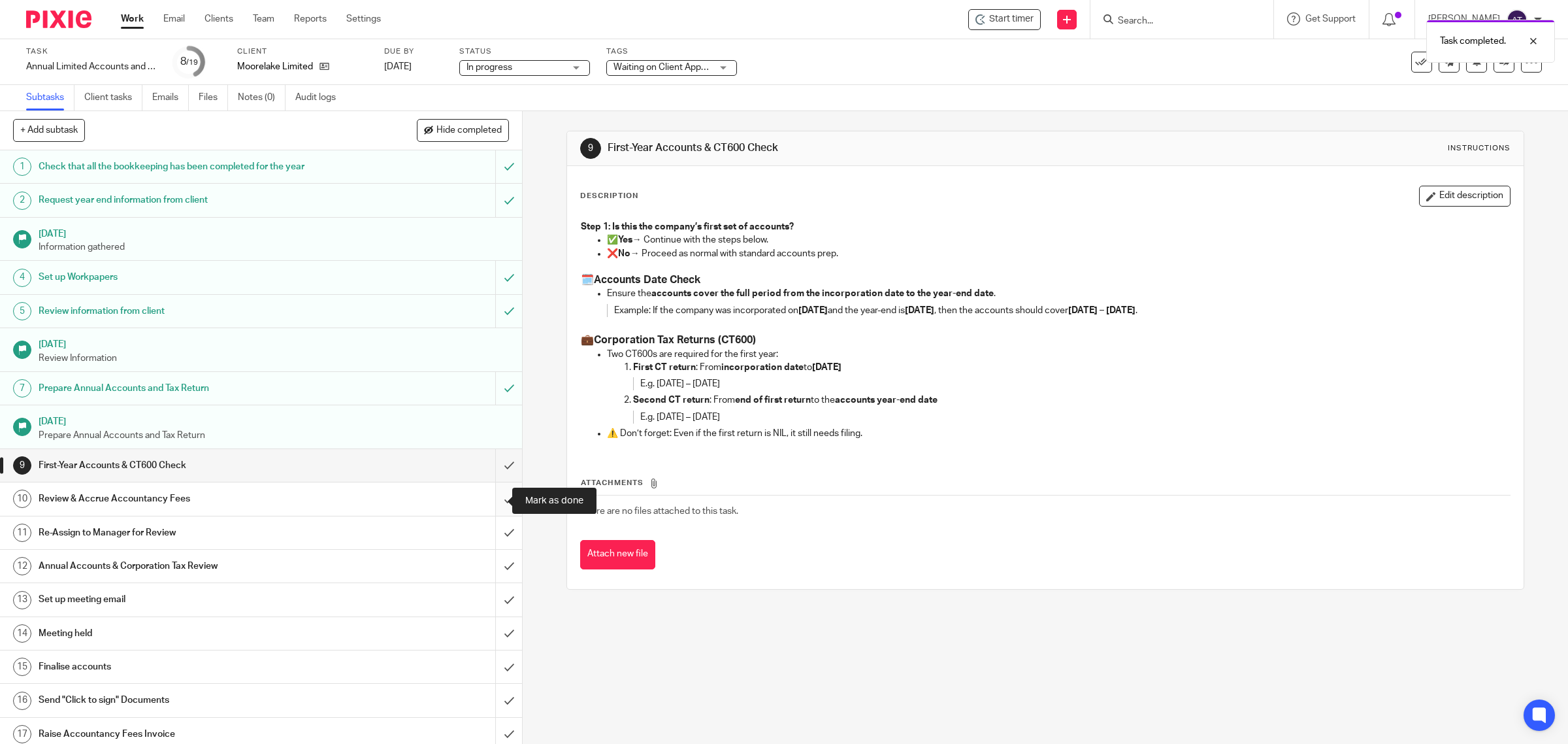
click at [490, 498] on input "submit" at bounding box center [260, 498] width 522 height 32
click at [488, 470] on input "submit" at bounding box center [260, 464] width 522 height 32
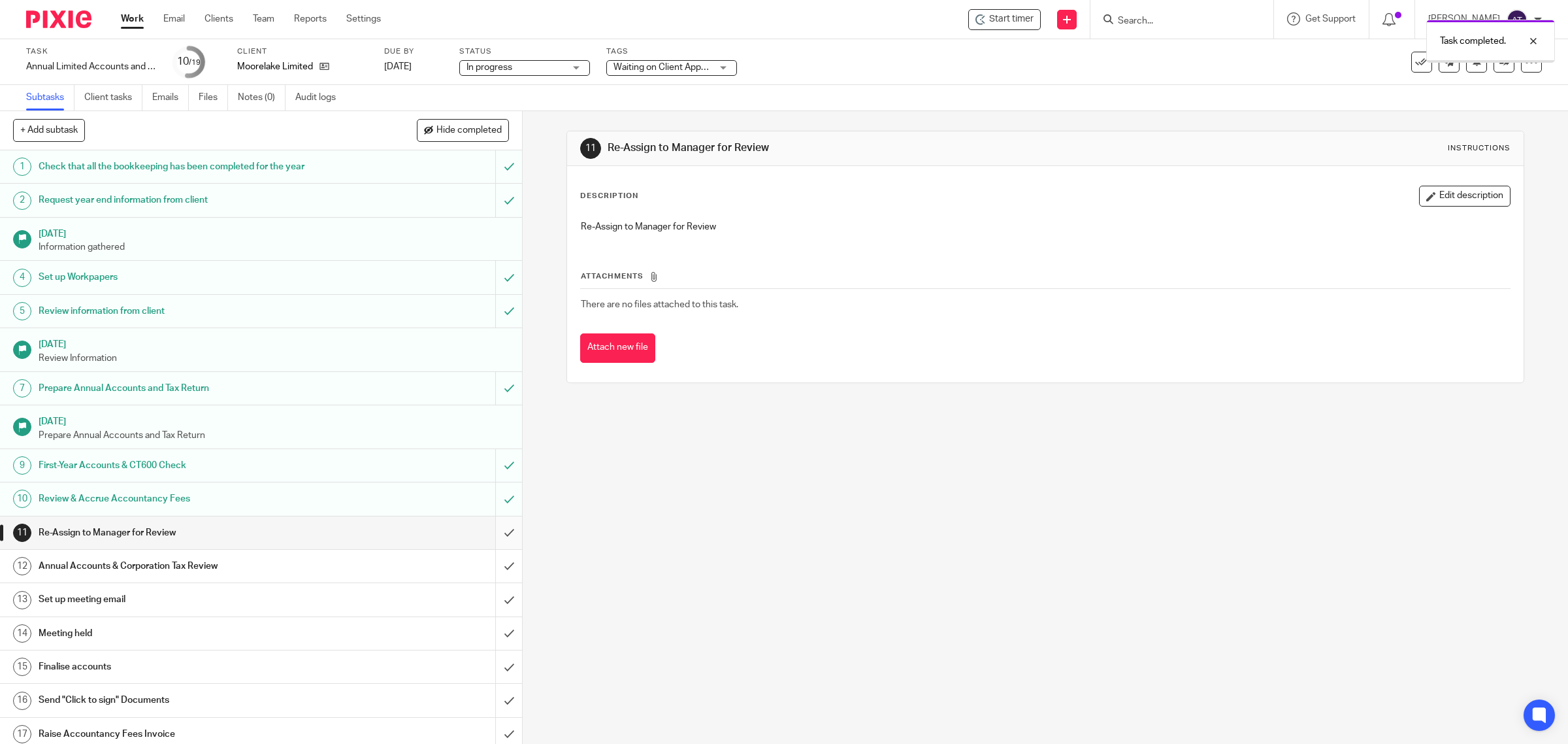
click at [495, 537] on input "submit" at bounding box center [260, 532] width 522 height 32
click at [496, 570] on input "submit" at bounding box center [260, 566] width 522 height 32
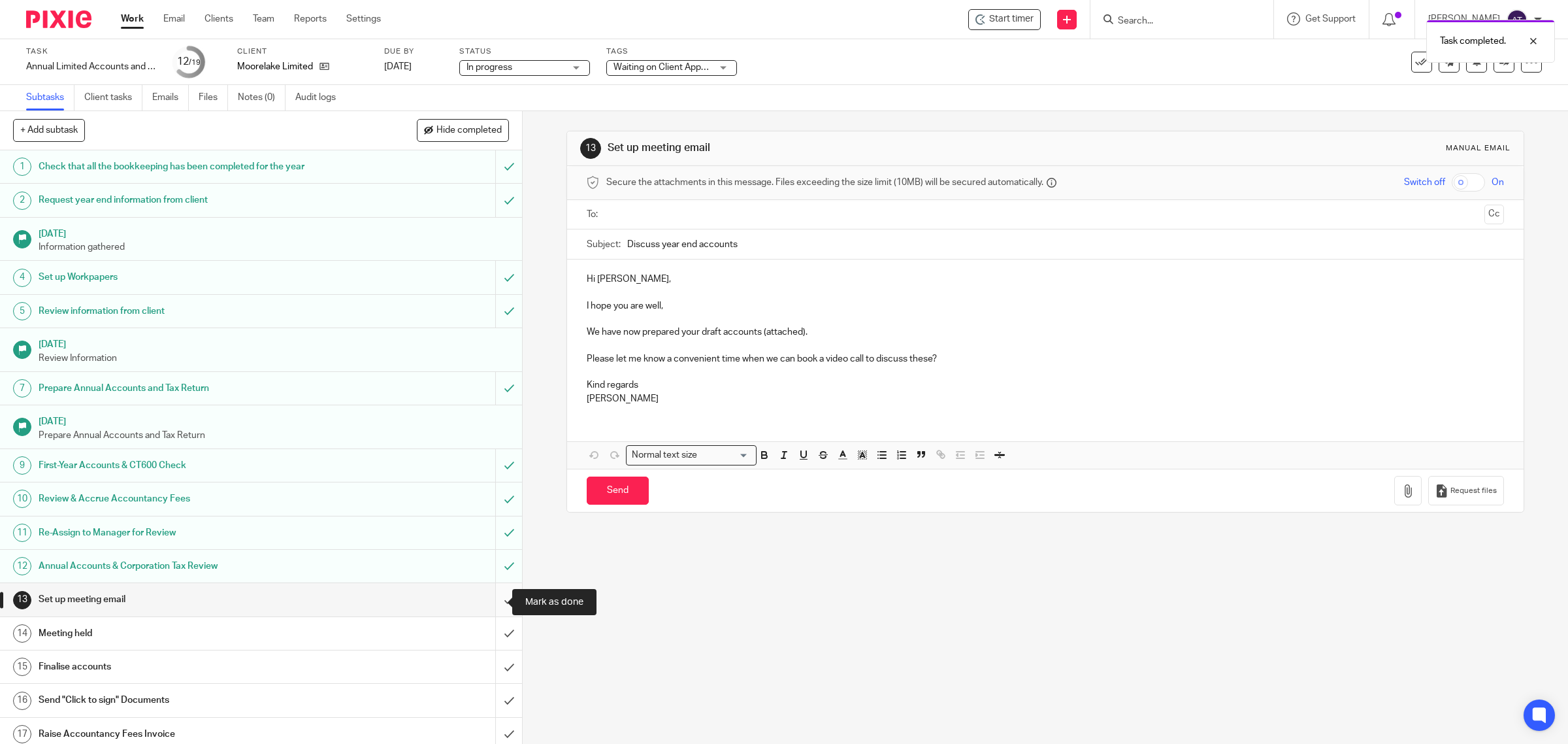
click at [490, 600] on input "submit" at bounding box center [260, 599] width 522 height 32
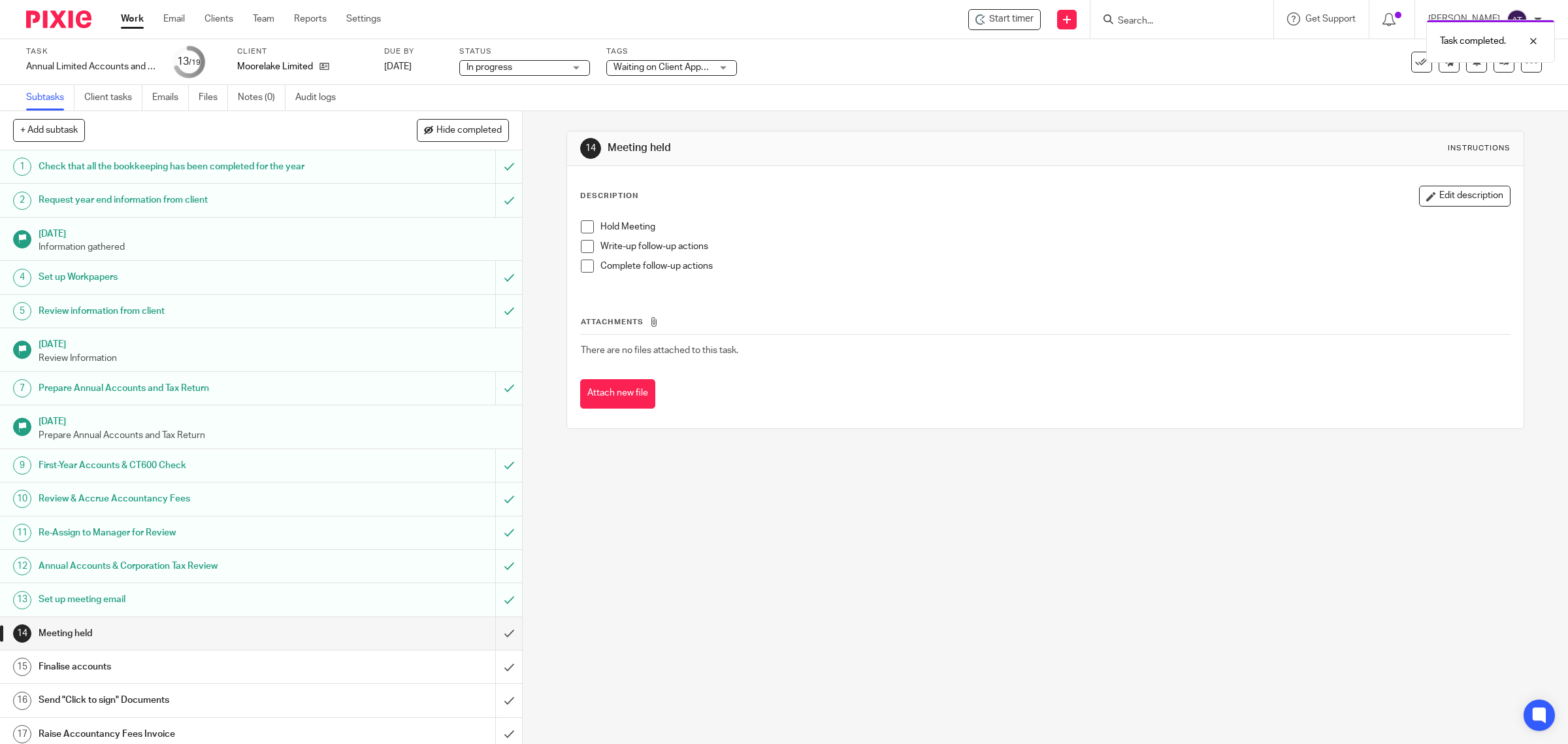
click at [134, 20] on link "Work" at bounding box center [132, 18] width 23 height 13
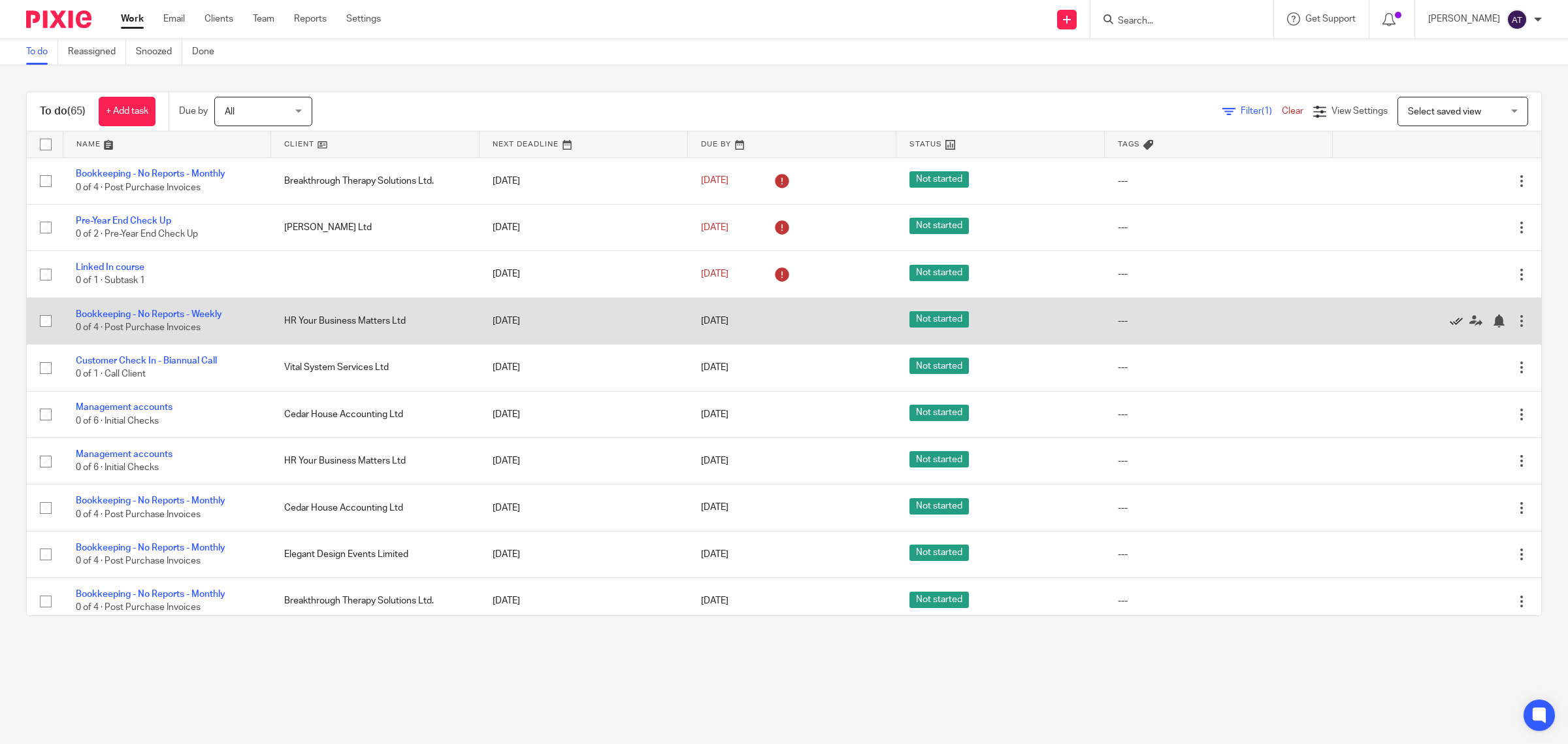
click at [1450, 322] on icon at bounding box center [1456, 321] width 13 height 13
